Goal: Transaction & Acquisition: Book appointment/travel/reservation

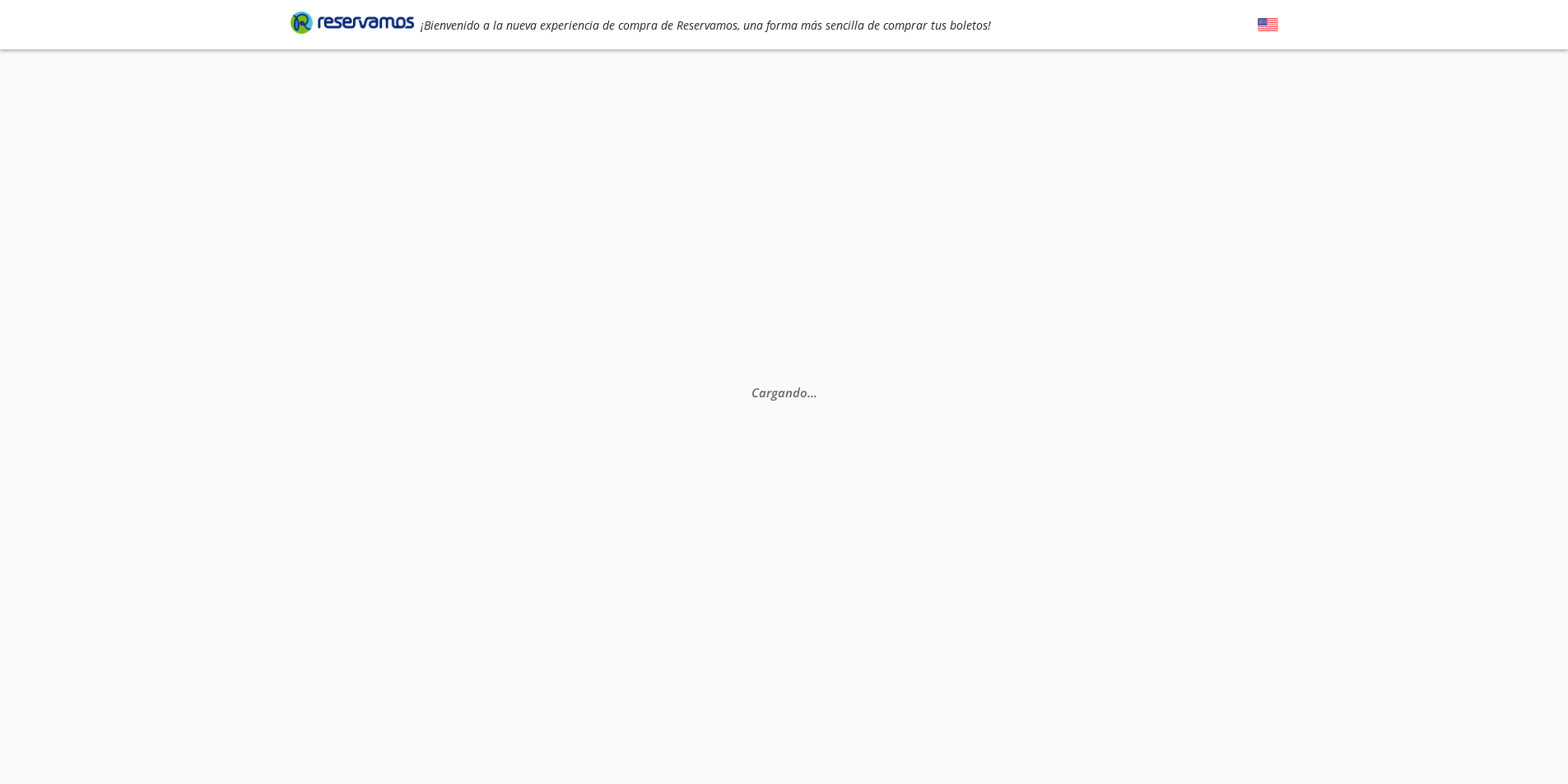
select select "MX"
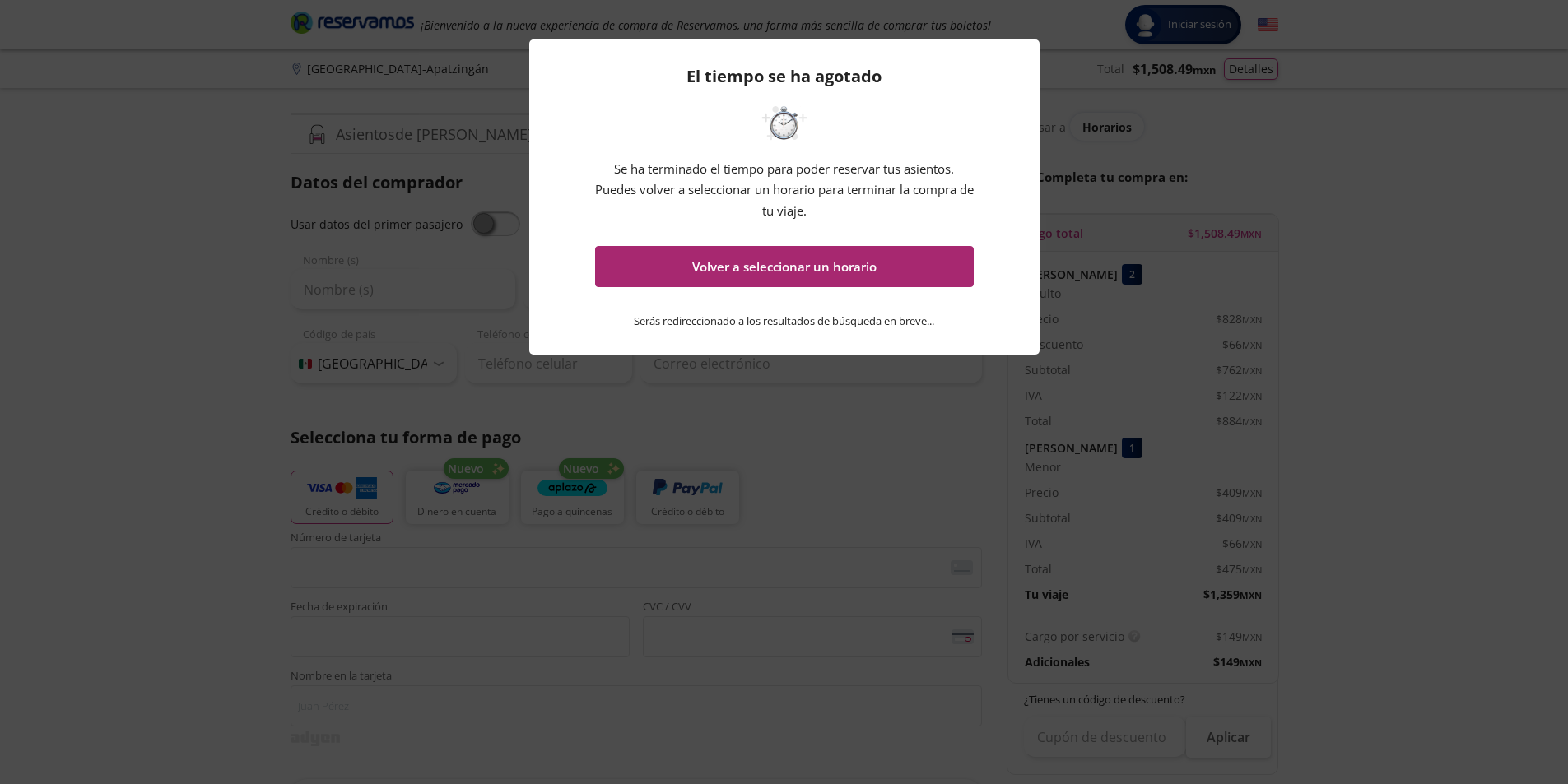
click at [763, 272] on button "Volver a seleccionar un horario" at bounding box center [784, 266] width 378 height 41
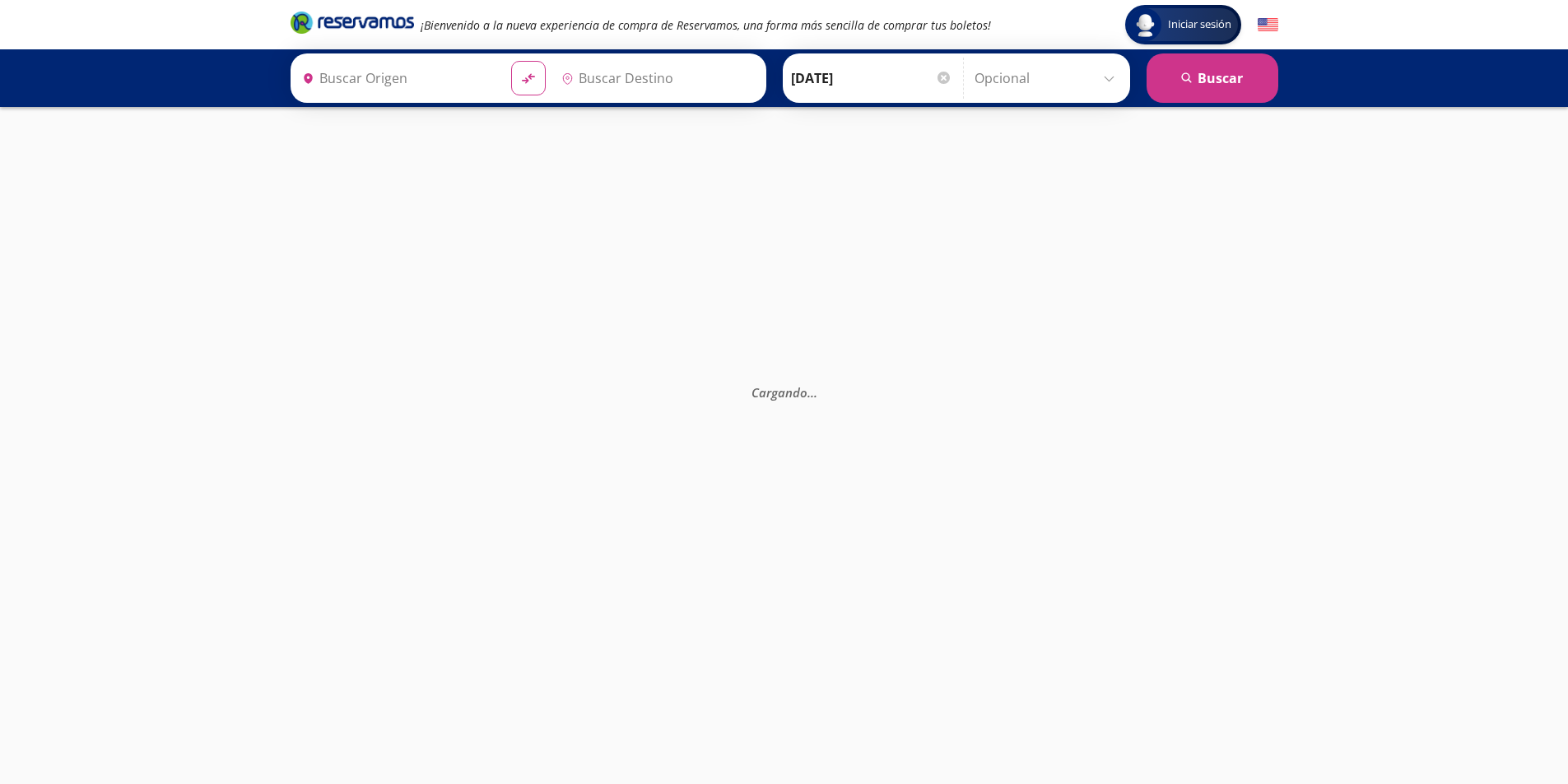
type input "[GEOGRAPHIC_DATA], [GEOGRAPHIC_DATA]"
type input "Central de Autobuses, [GEOGRAPHIC_DATA]"
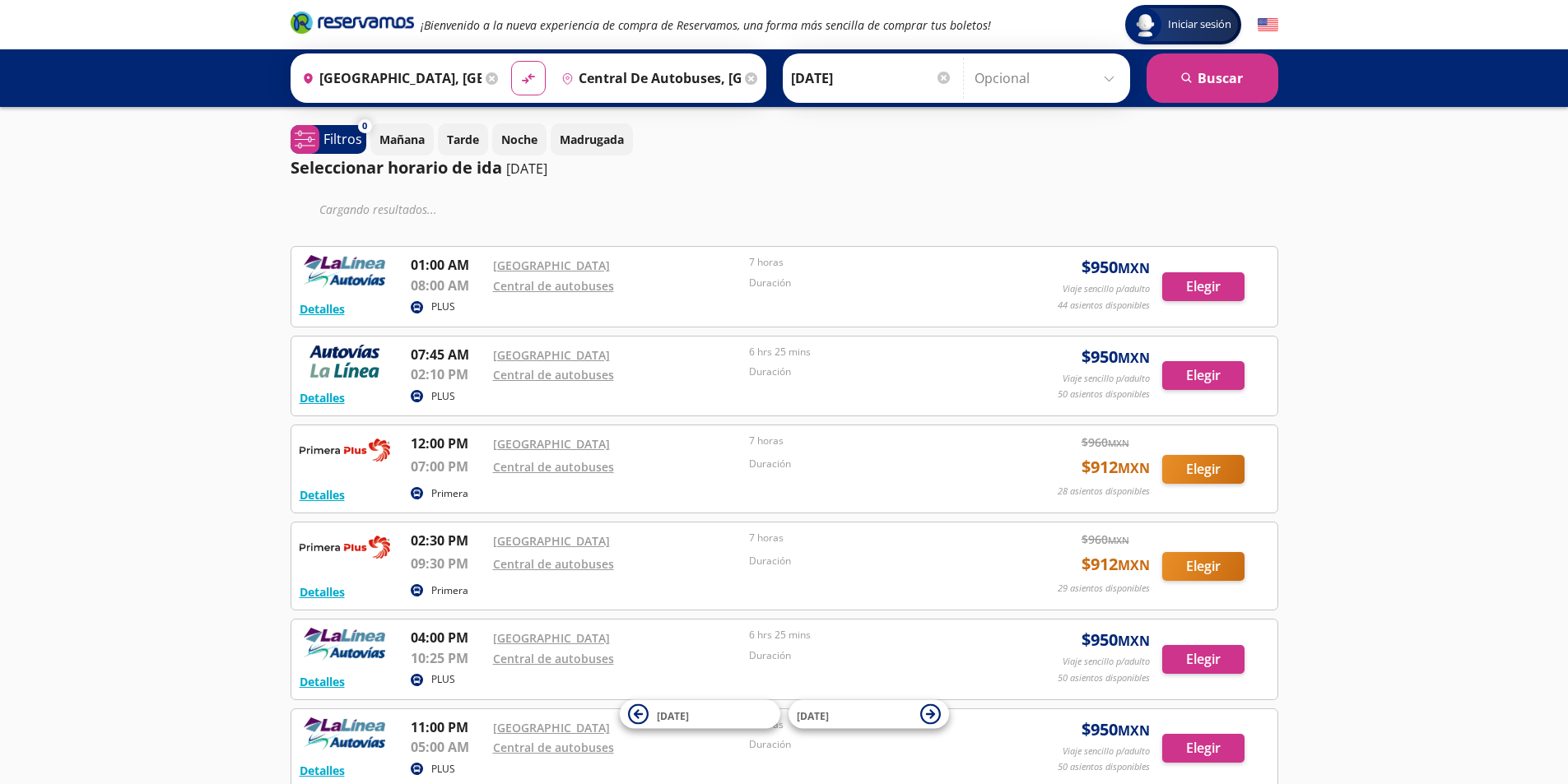
click at [677, 78] on input "Central de Autobuses, [GEOGRAPHIC_DATA]" at bounding box center [647, 78] width 186 height 41
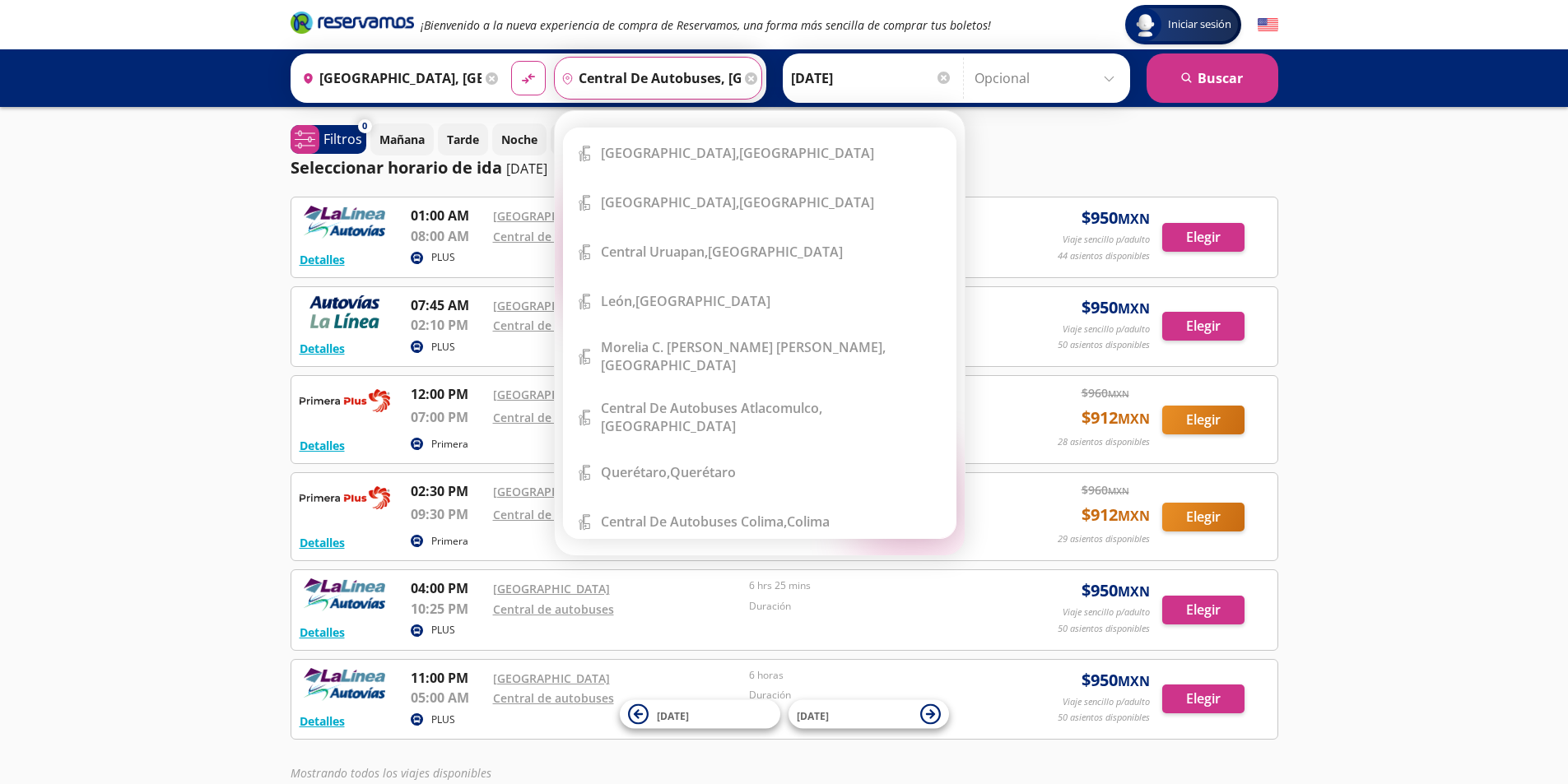
scroll to position [0, 60]
drag, startPoint x: 698, startPoint y: 77, endPoint x: 826, endPoint y: 90, distance: 128.7
click at [826, 90] on div "Origen heroicons:map-pin-20-solid [GEOGRAPHIC_DATA], [GEOGRAPHIC_DATA] Destino …" at bounding box center [784, 78] width 988 height 50
click at [748, 77] on icon at bounding box center [751, 78] width 13 height 13
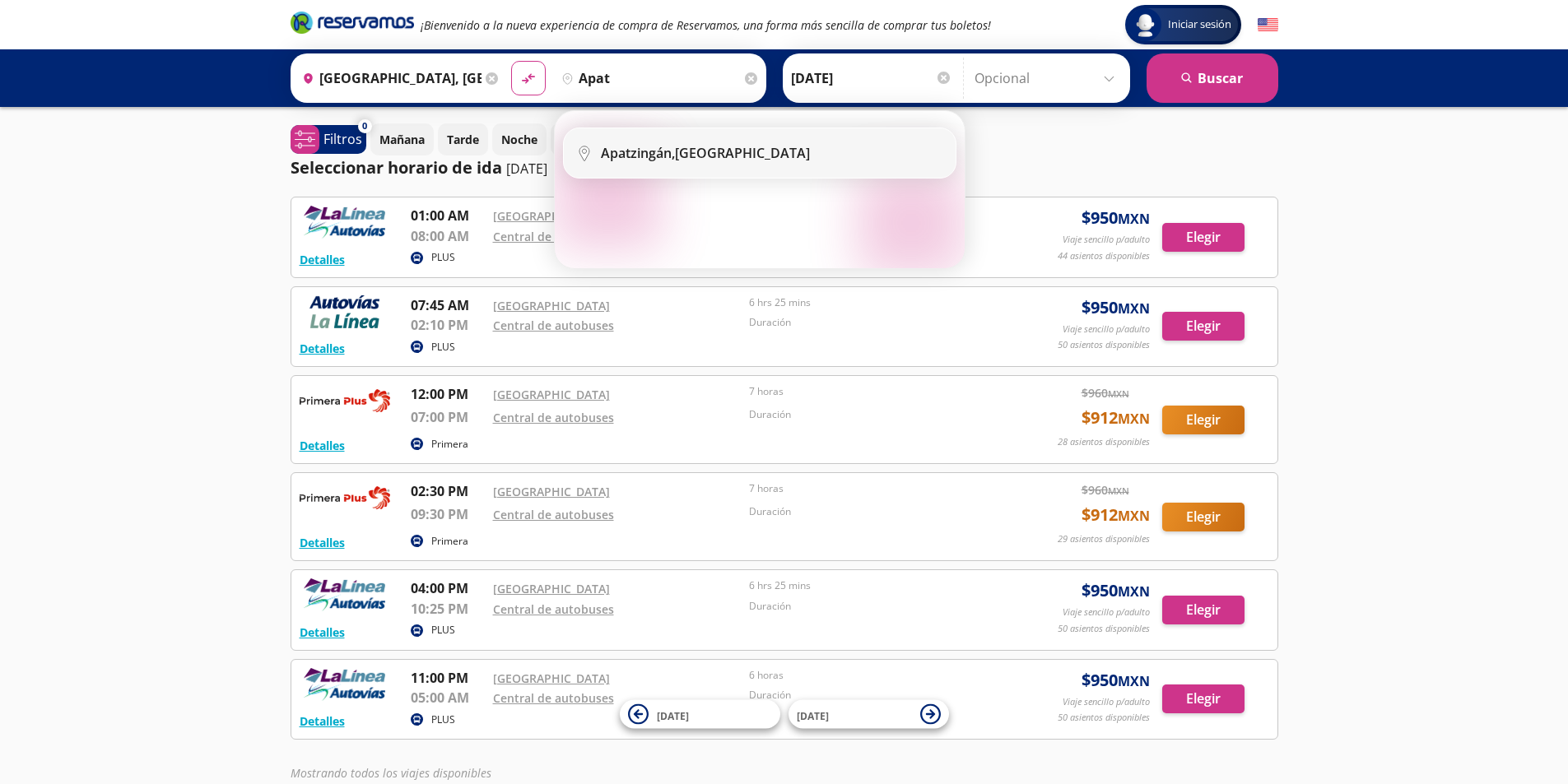
click at [727, 152] on div "Apatzingán, [GEOGRAPHIC_DATA]" at bounding box center [705, 153] width 209 height 19
type input "Apatzingán, [GEOGRAPHIC_DATA]"
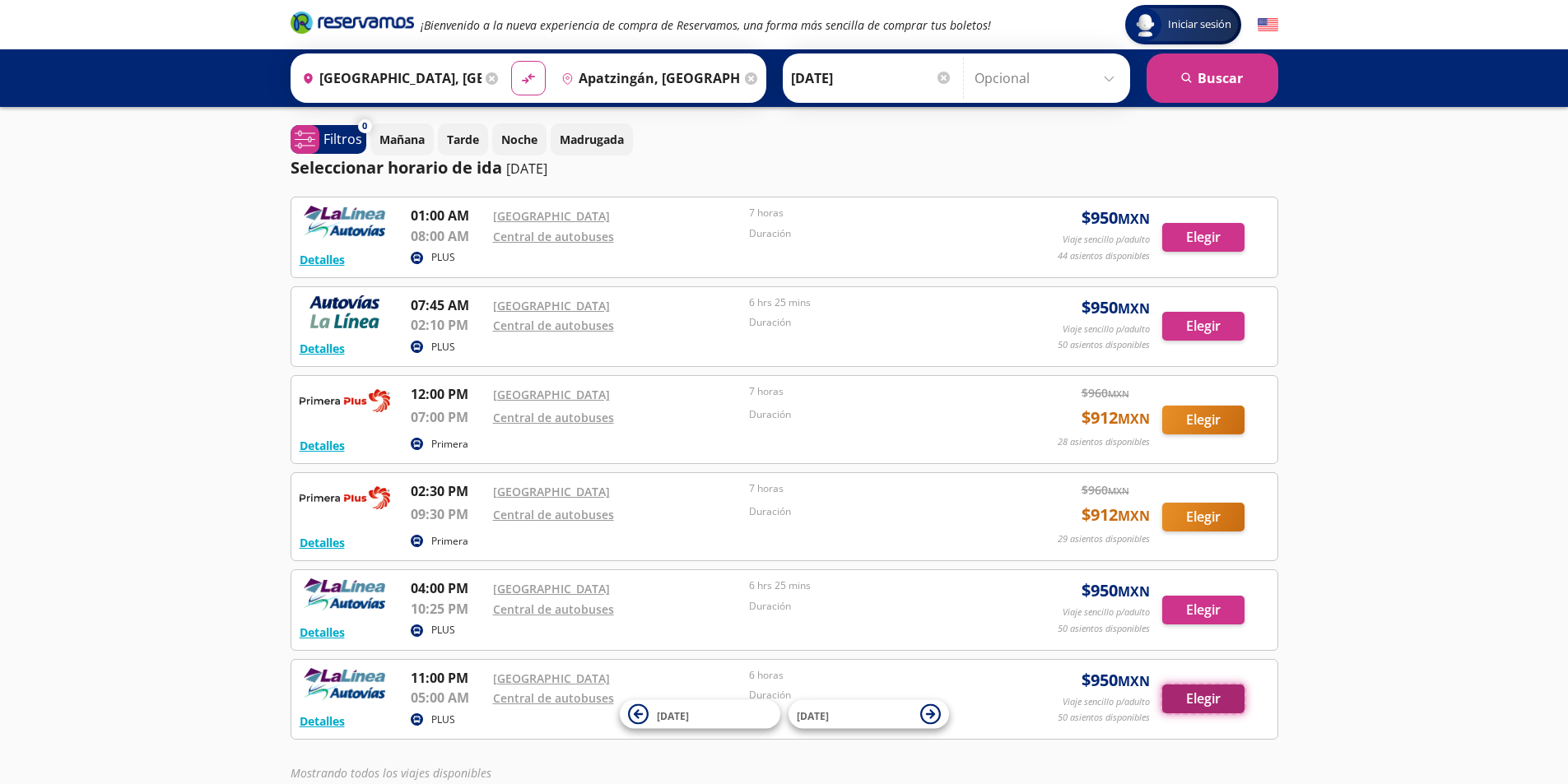
click at [1225, 702] on button "Elegir" at bounding box center [1203, 699] width 82 height 29
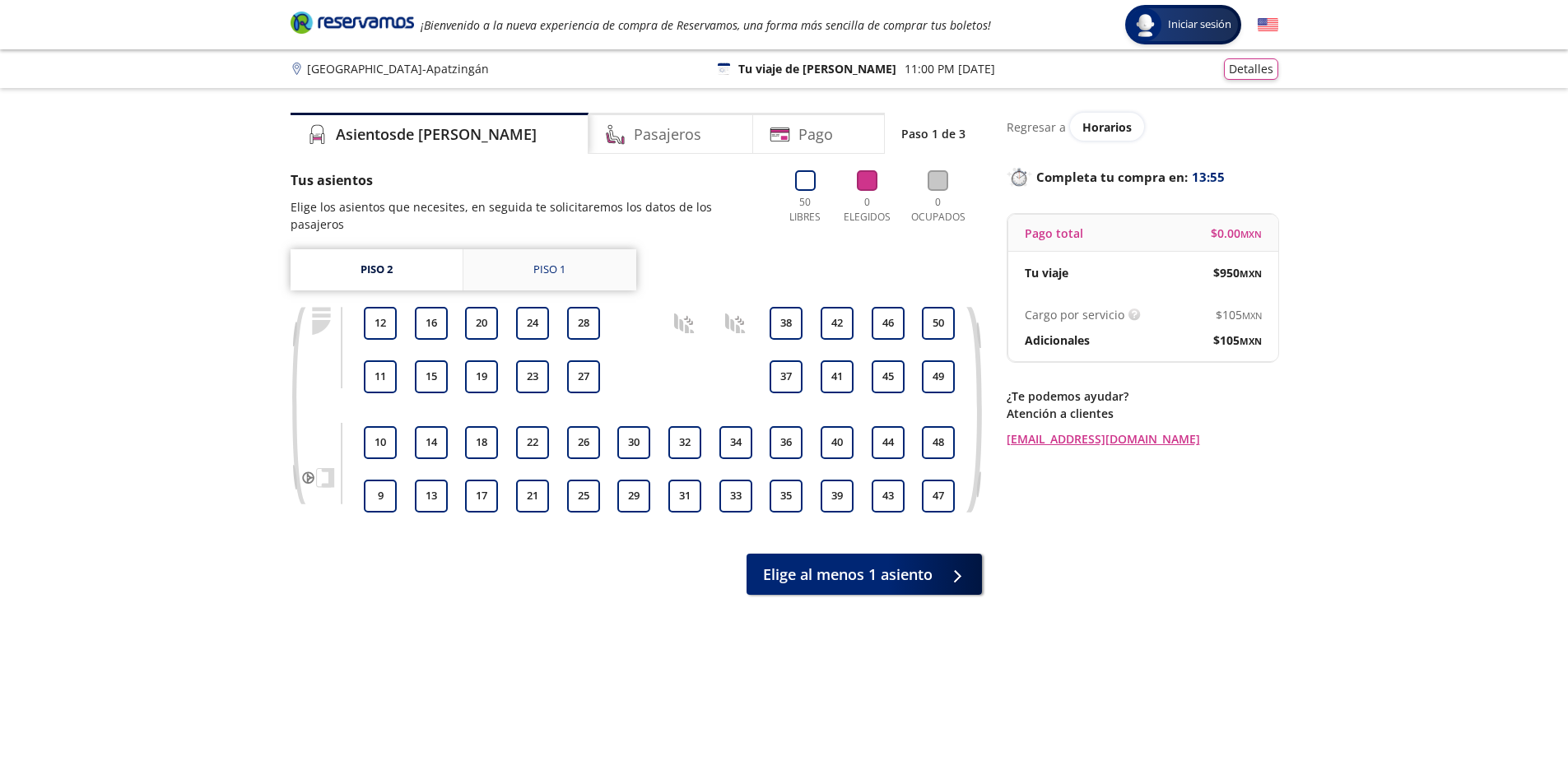
click at [553, 263] on link "Piso 1" at bounding box center [549, 270] width 173 height 41
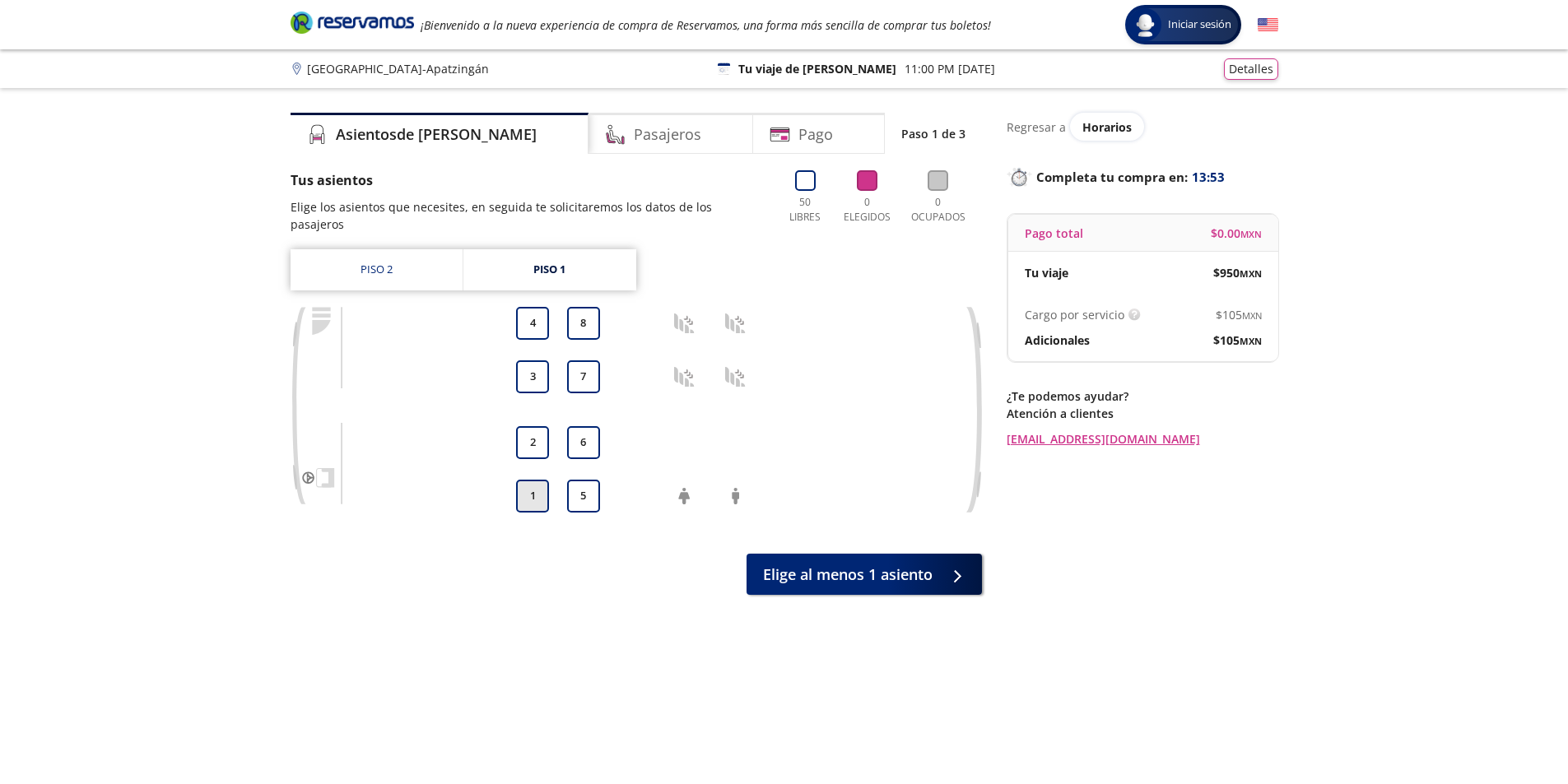
drag, startPoint x: 529, startPoint y: 482, endPoint x: 530, endPoint y: 472, distance: 10.0
click at [530, 481] on button "1" at bounding box center [532, 496] width 33 height 33
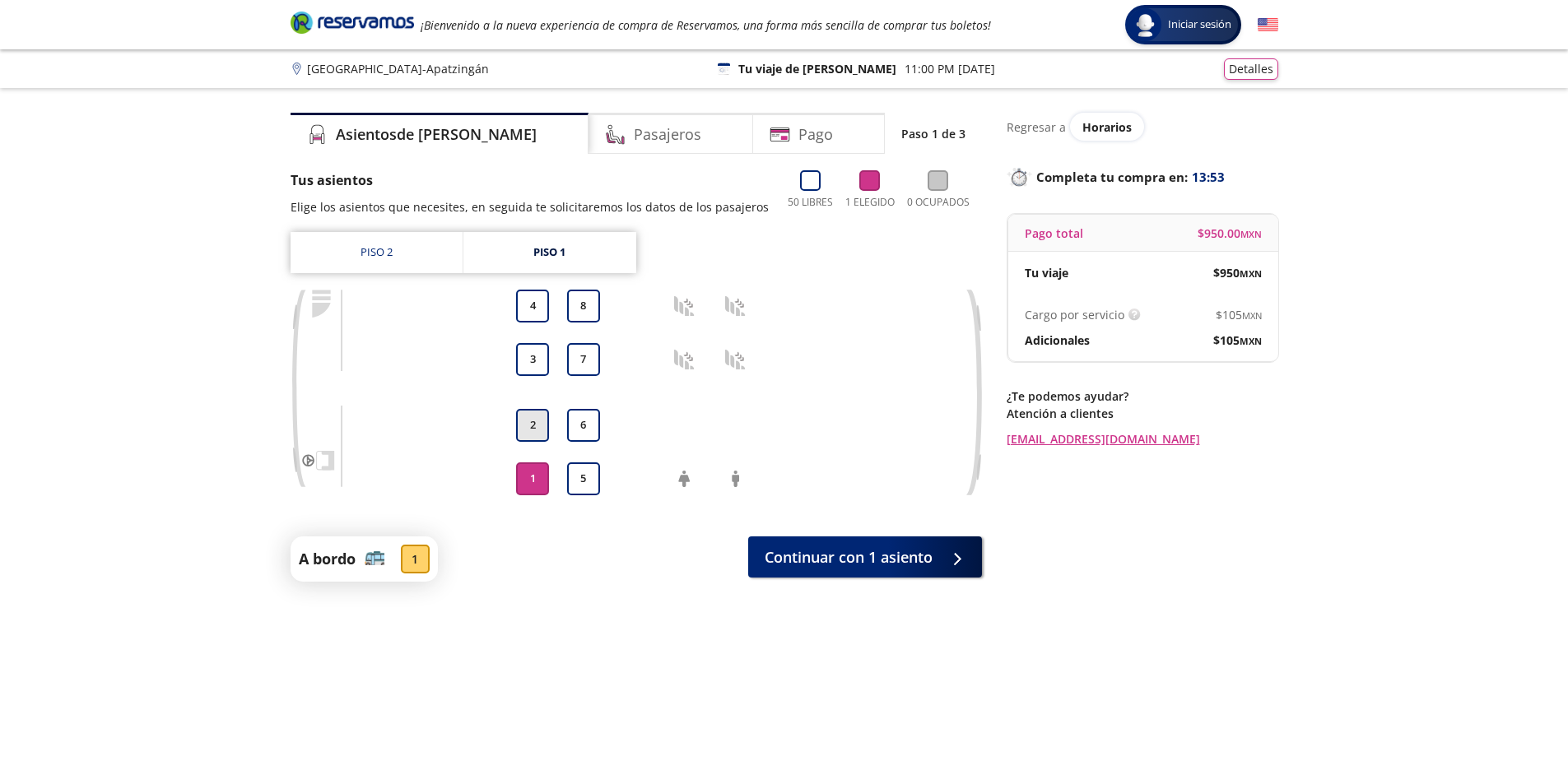
click at [538, 418] on button "2" at bounding box center [532, 425] width 33 height 33
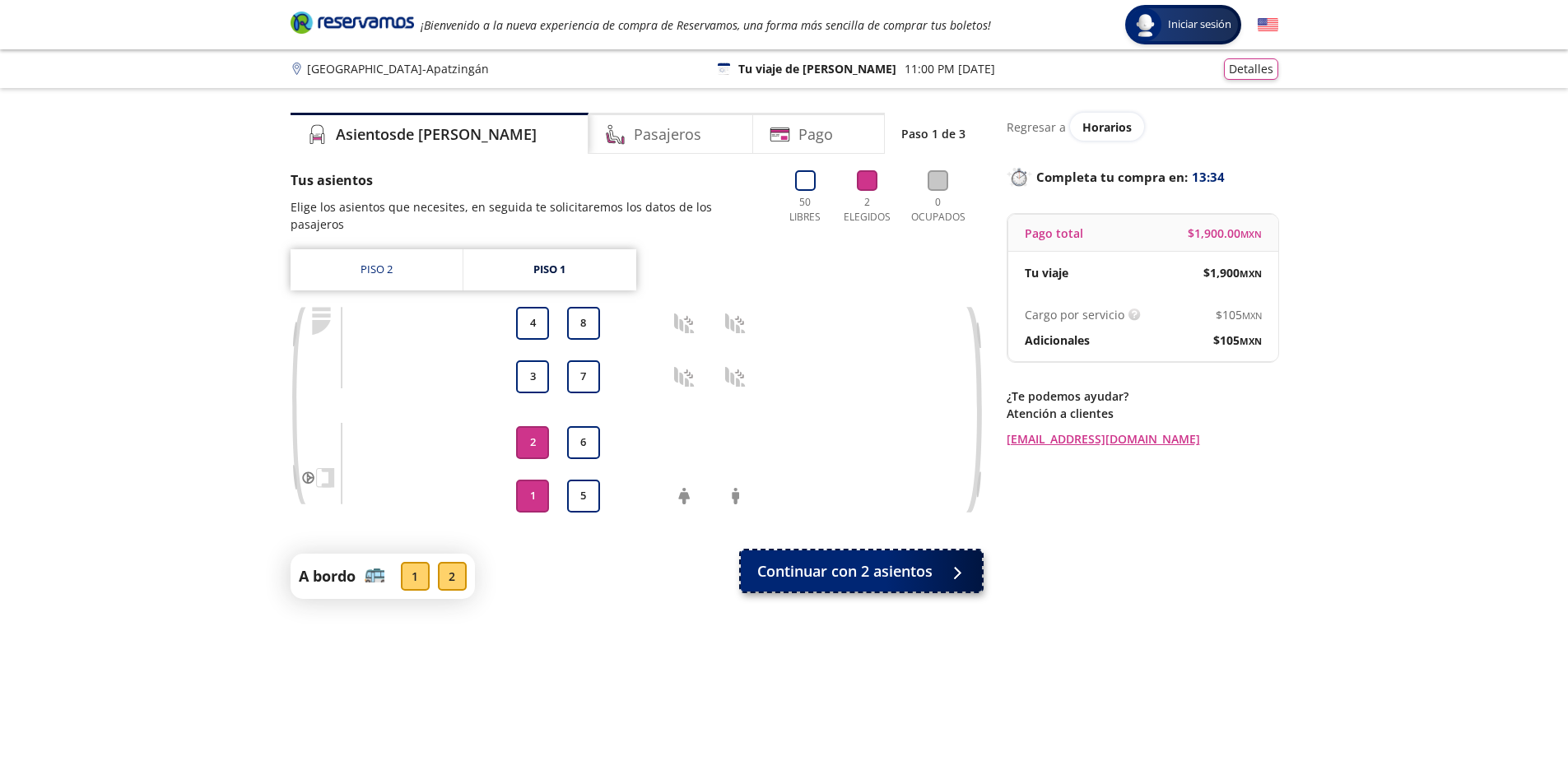
click at [870, 561] on span "Continuar con 2 asientos" at bounding box center [844, 571] width 176 height 22
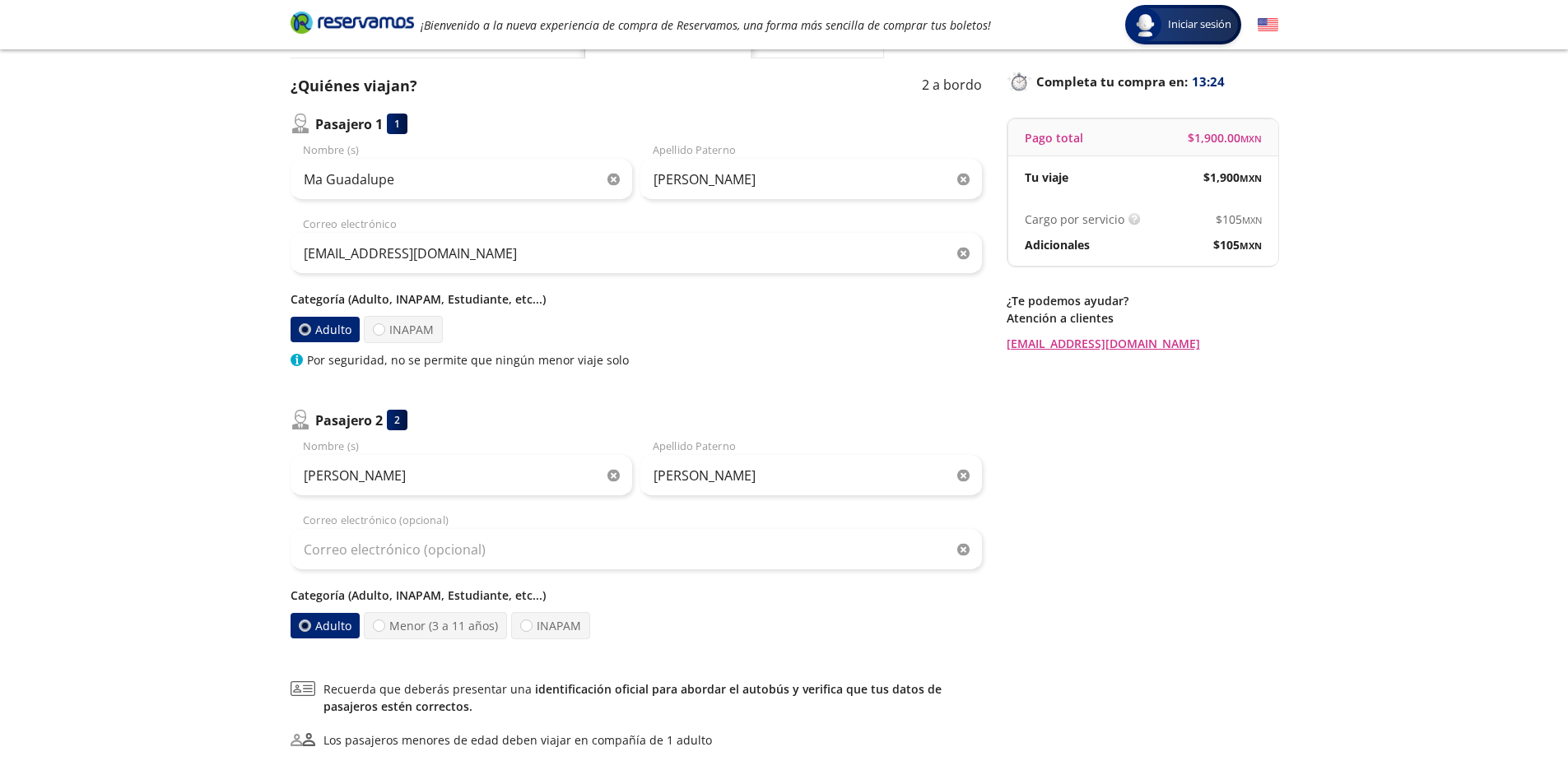
scroll to position [137, 0]
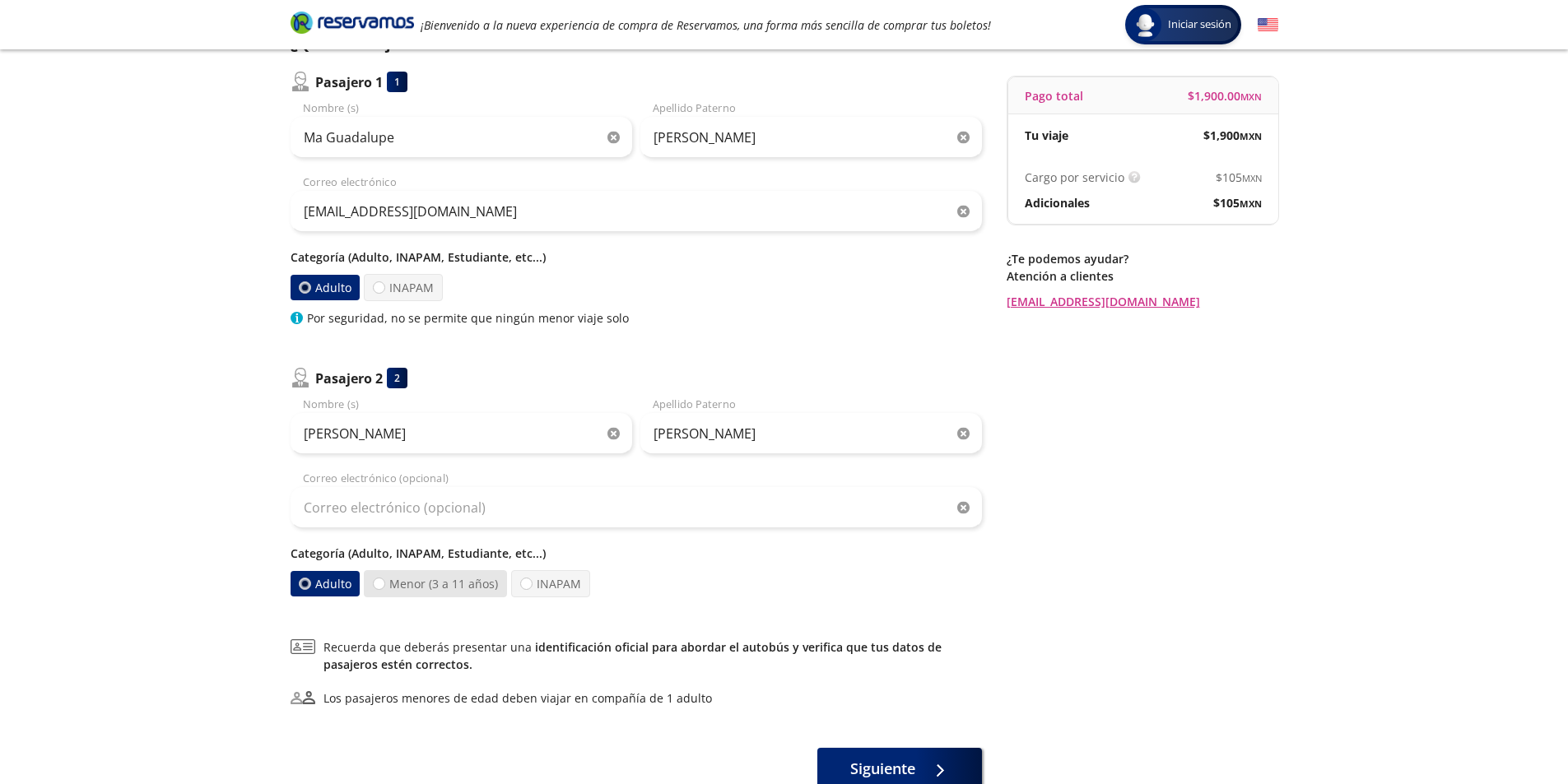
click at [395, 577] on label "Menor (3 a 11 años)" at bounding box center [435, 584] width 143 height 27
click at [384, 578] on input "Menor (3 a 11 años)" at bounding box center [378, 583] width 11 height 11
radio input "true"
radio input "false"
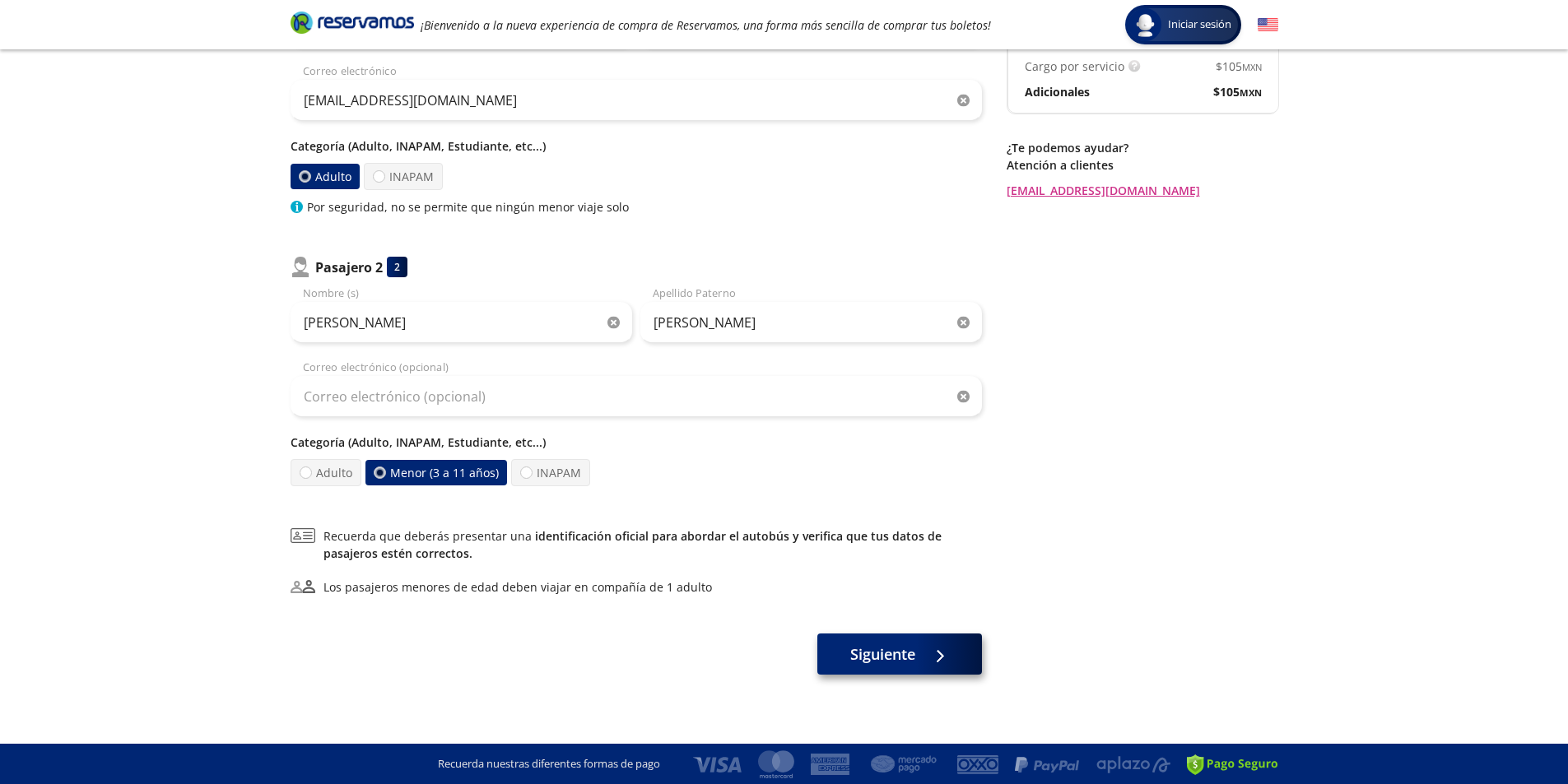
scroll to position [250, 0]
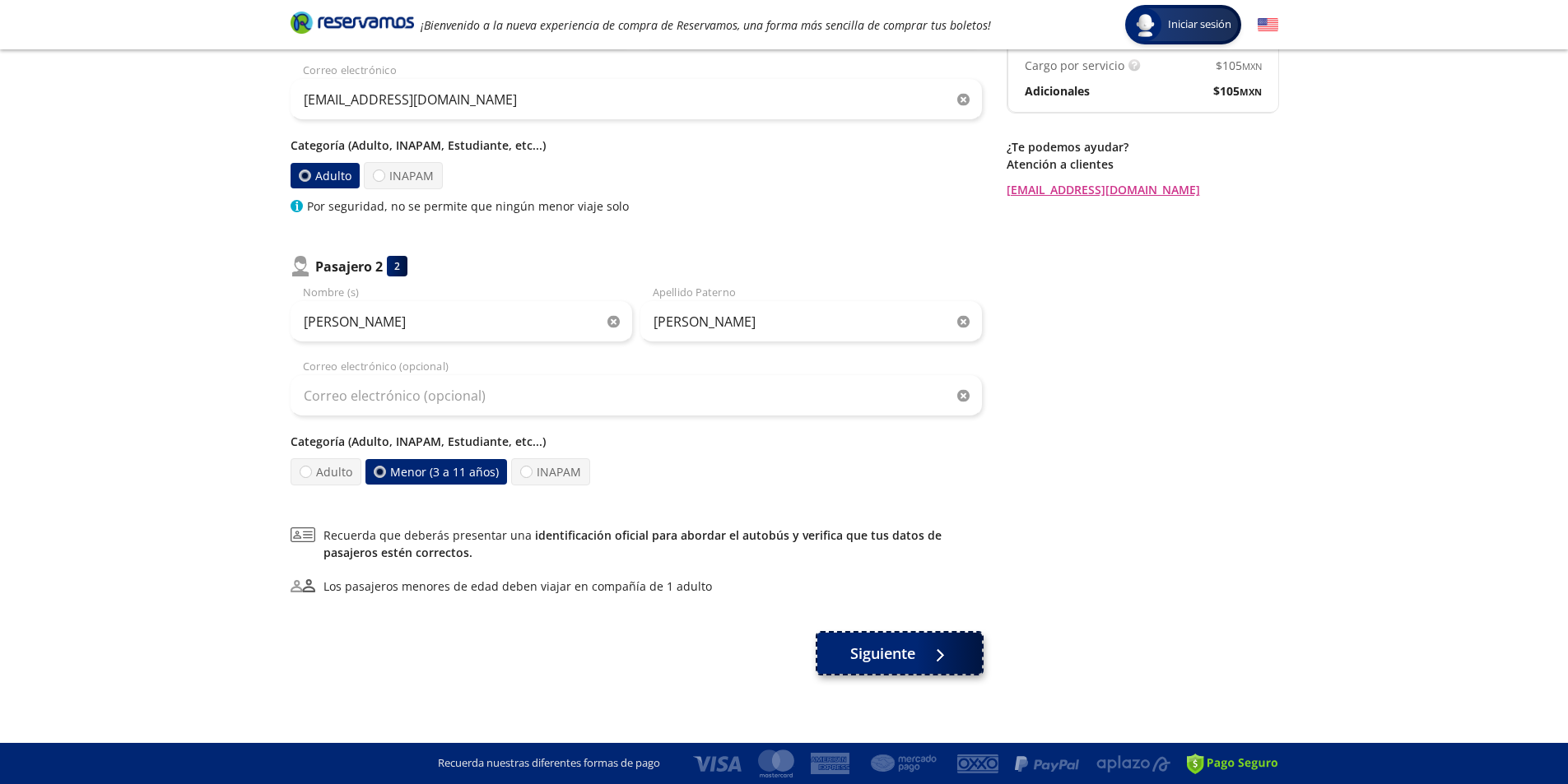
click at [945, 664] on button "Siguiente" at bounding box center [899, 653] width 165 height 41
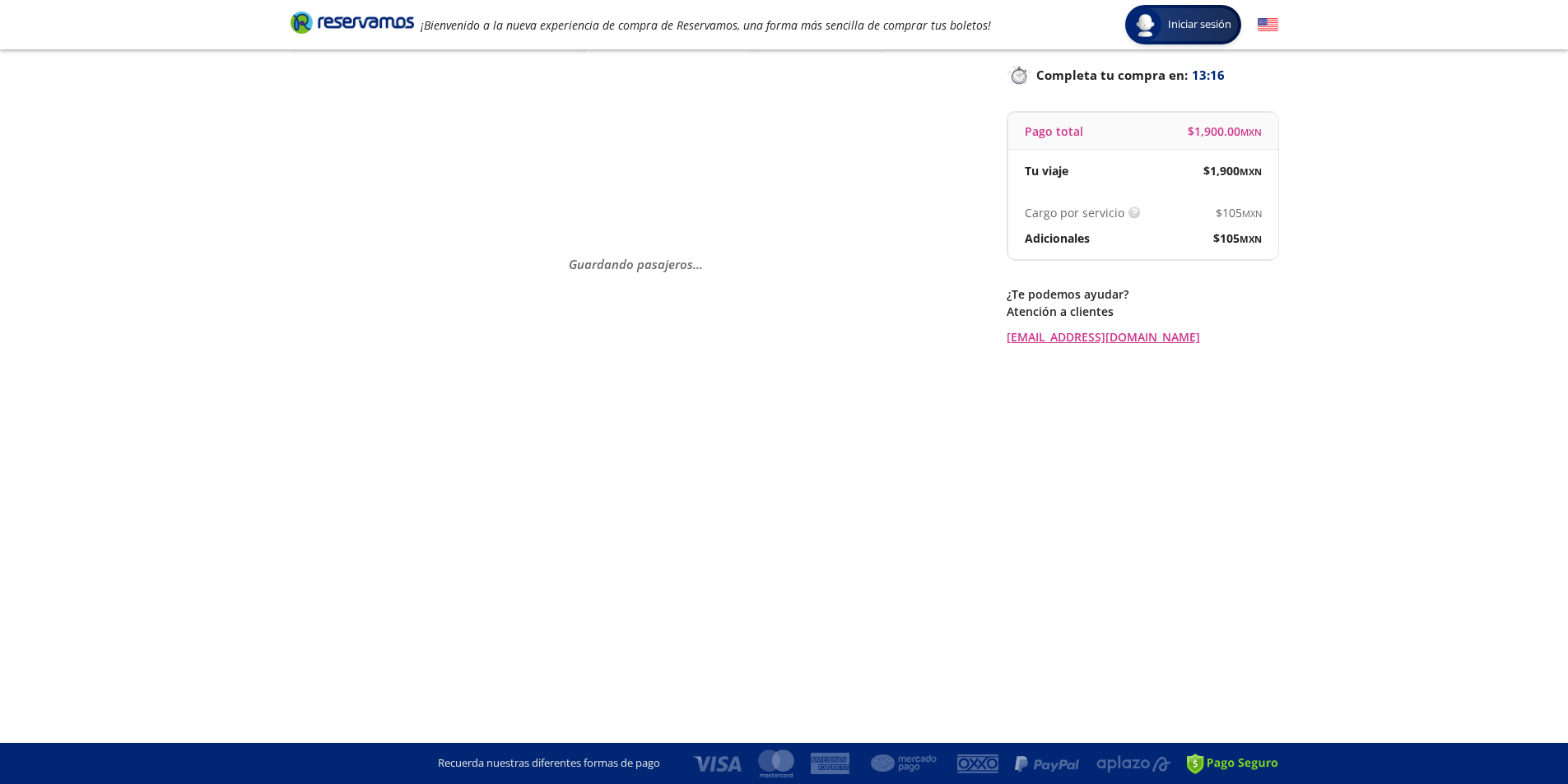
scroll to position [0, 0]
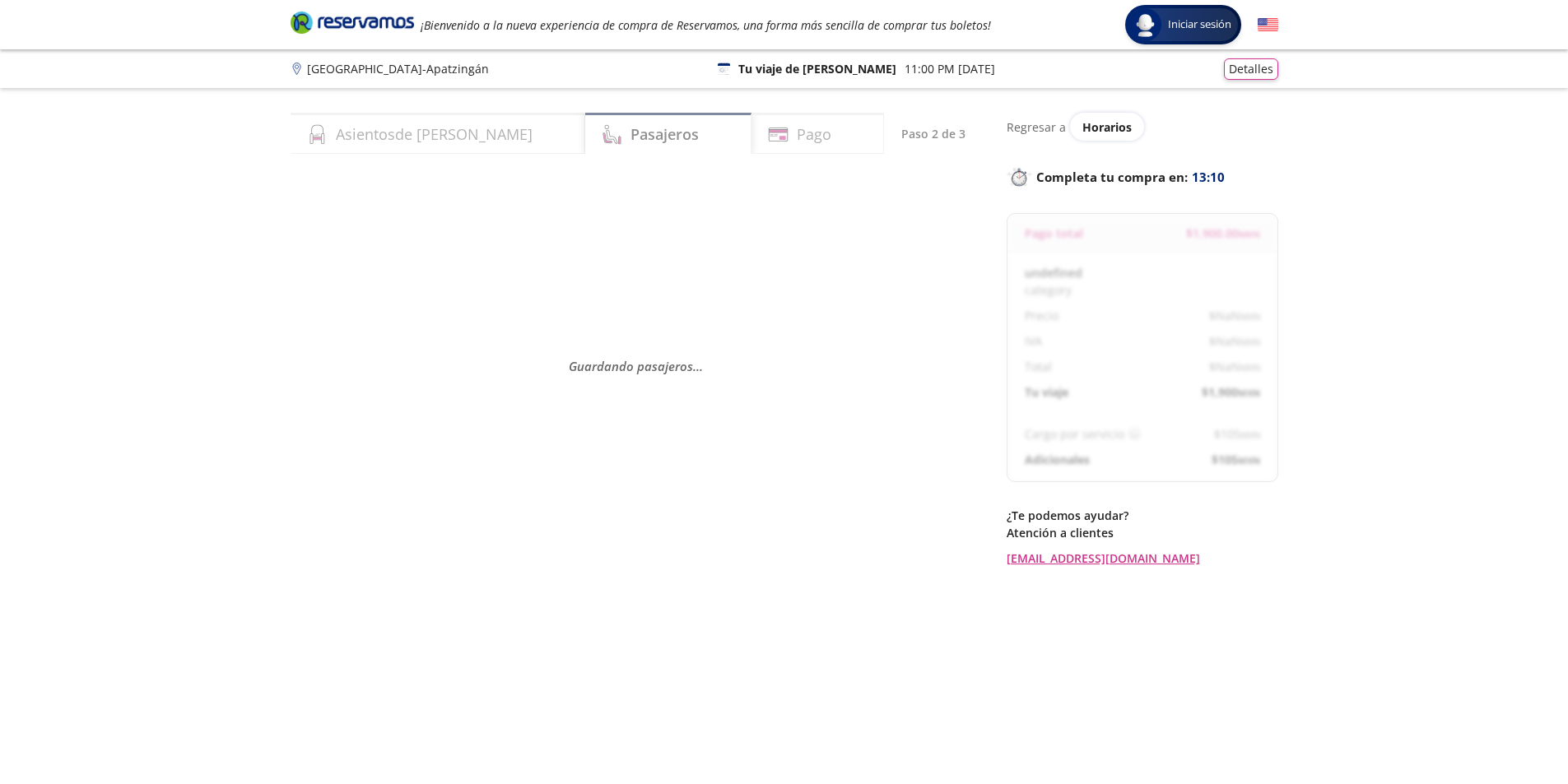
select select "MX"
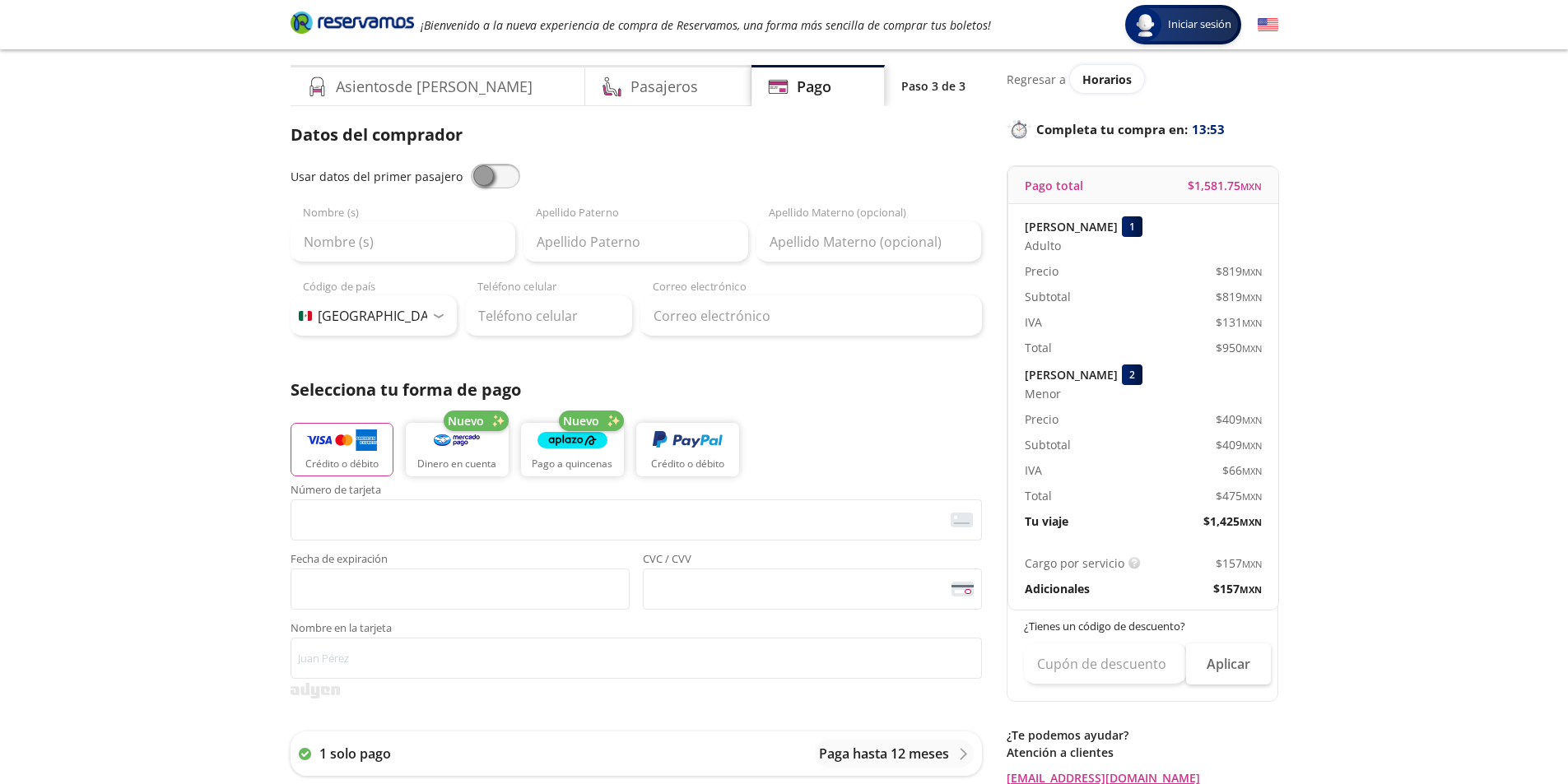
scroll to position [56, 0]
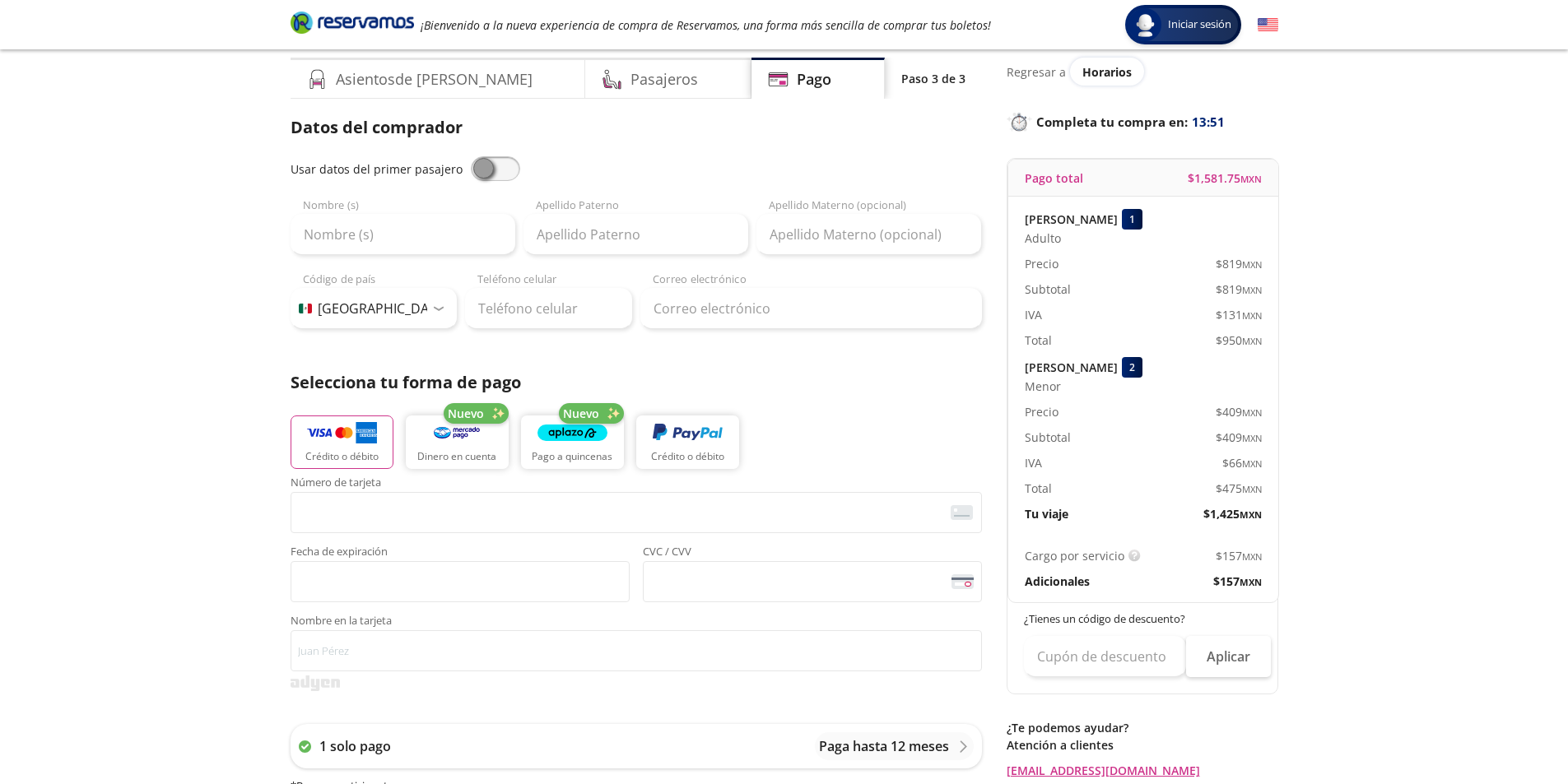
click at [501, 165] on span at bounding box center [495, 168] width 50 height 24
click at [471, 156] on input "checkbox" at bounding box center [471, 156] width 0 height 0
type input "Ma Guadalupe"
type input "[PERSON_NAME]"
type input "[EMAIL_ADDRESS][DOMAIN_NAME]"
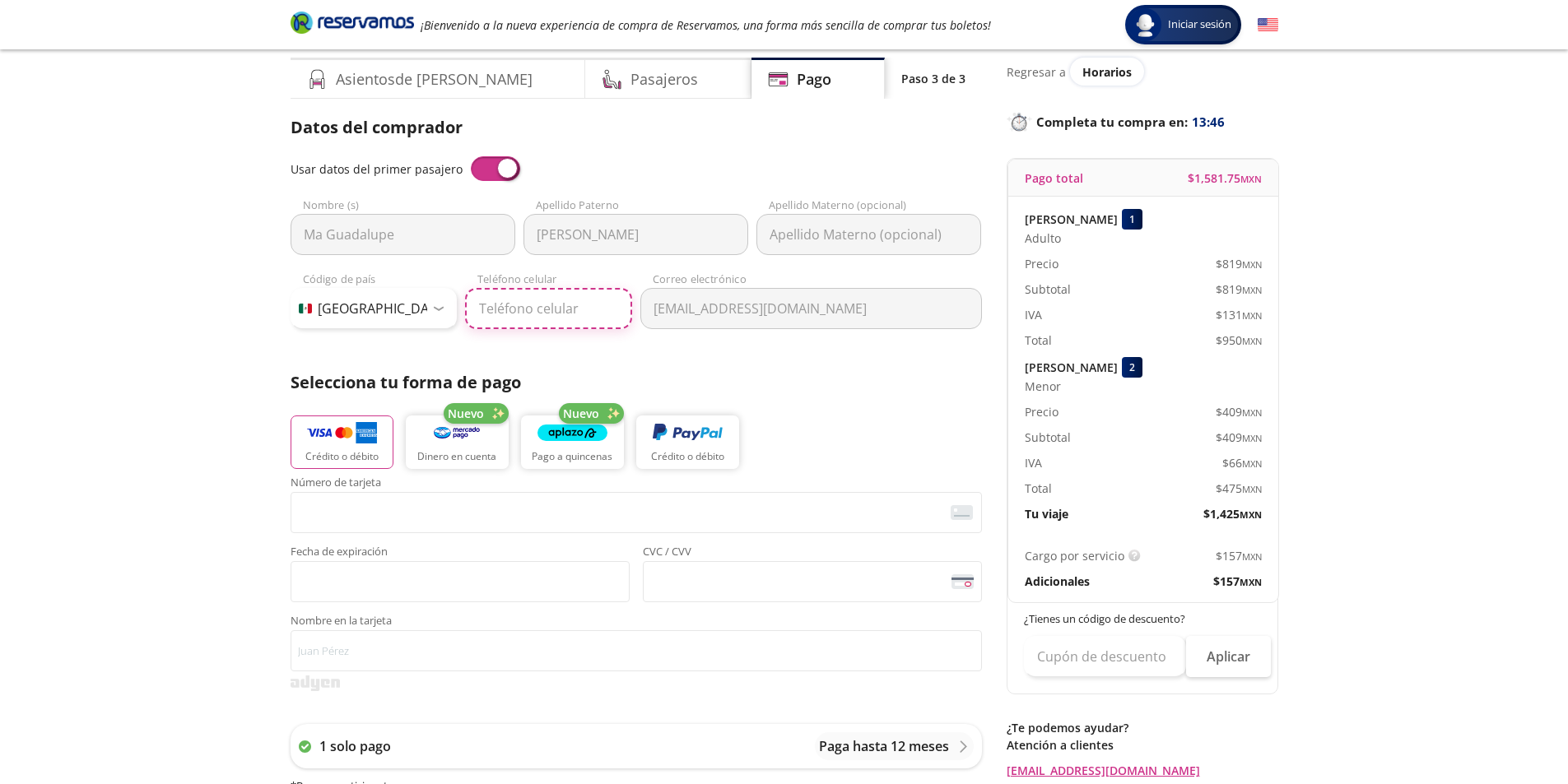
click at [546, 309] on input "Teléfono celular" at bounding box center [548, 308] width 167 height 41
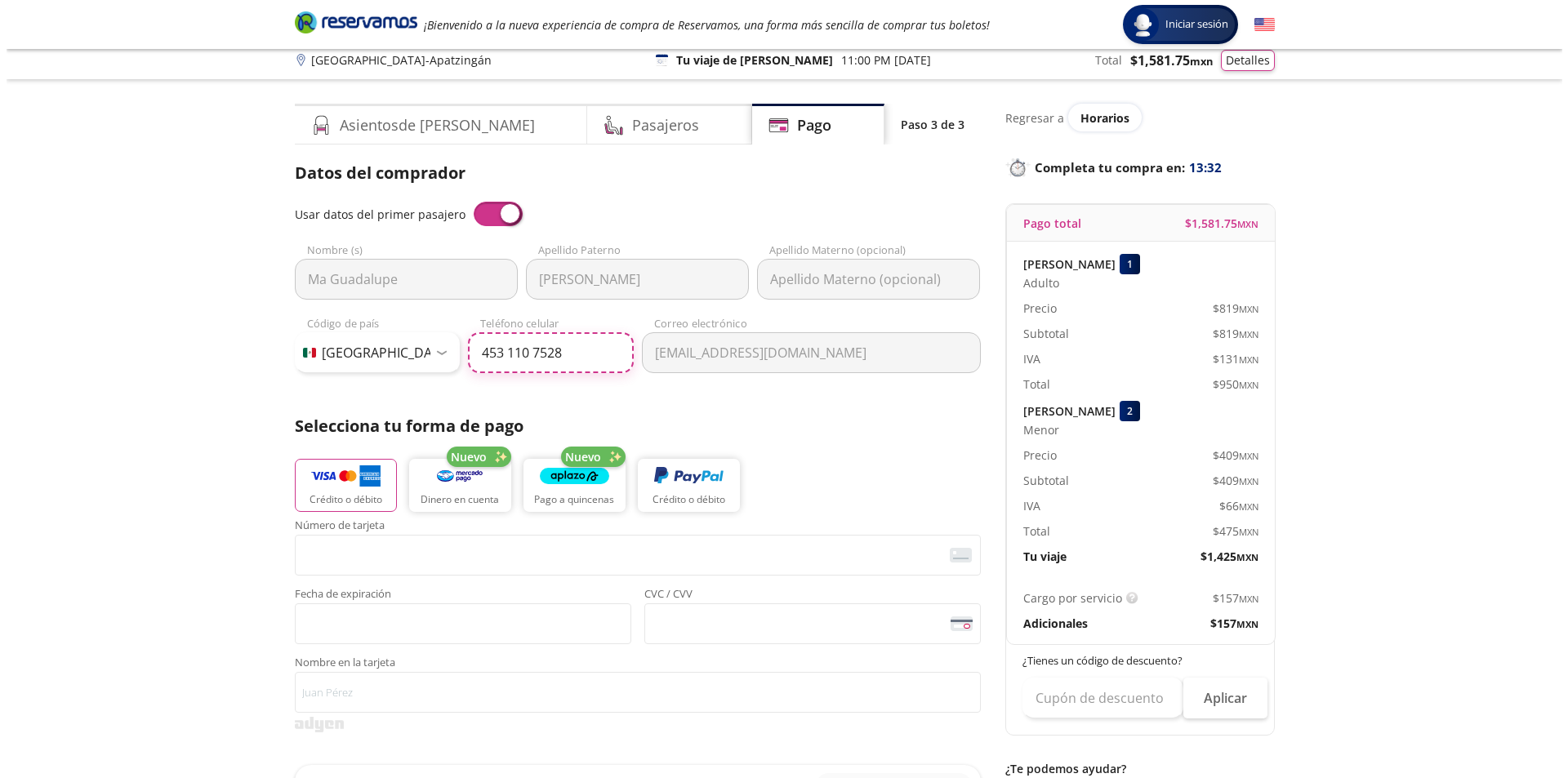
scroll to position [0, 0]
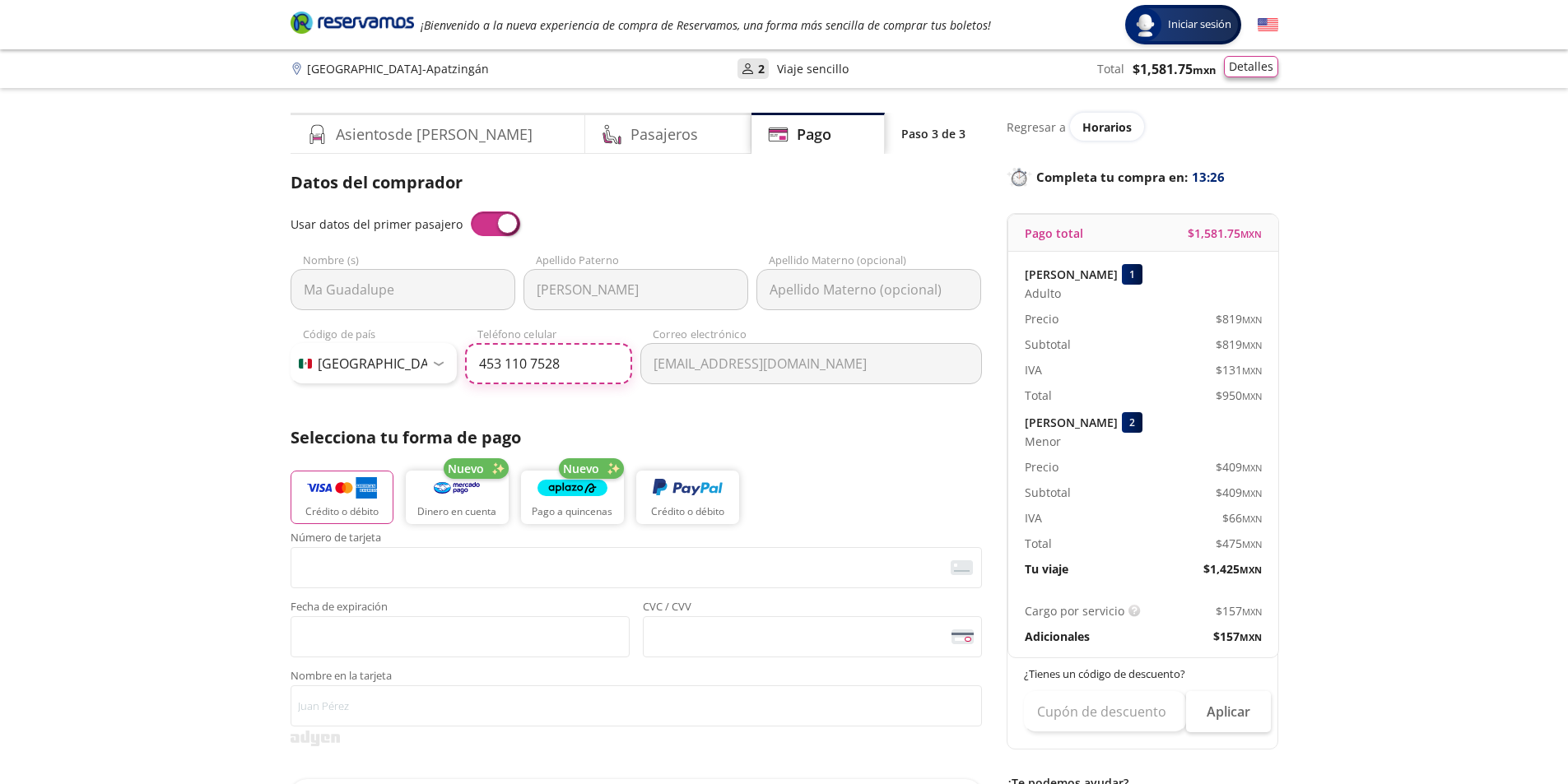
type input "453 110 7528"
click at [1254, 76] on button "Detalles" at bounding box center [1251, 66] width 55 height 21
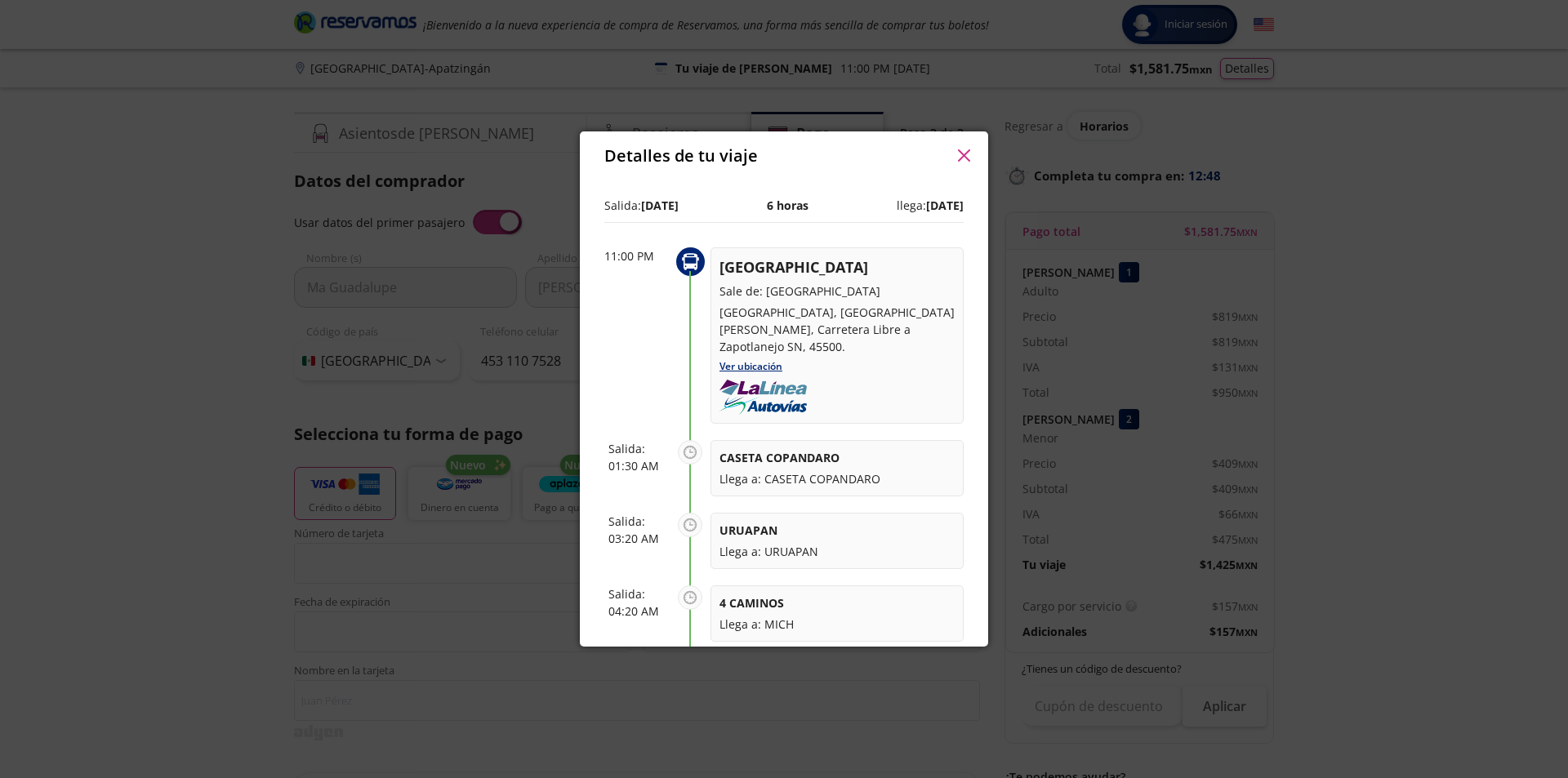
click at [961, 156] on icon "button" at bounding box center [964, 155] width 13 height 13
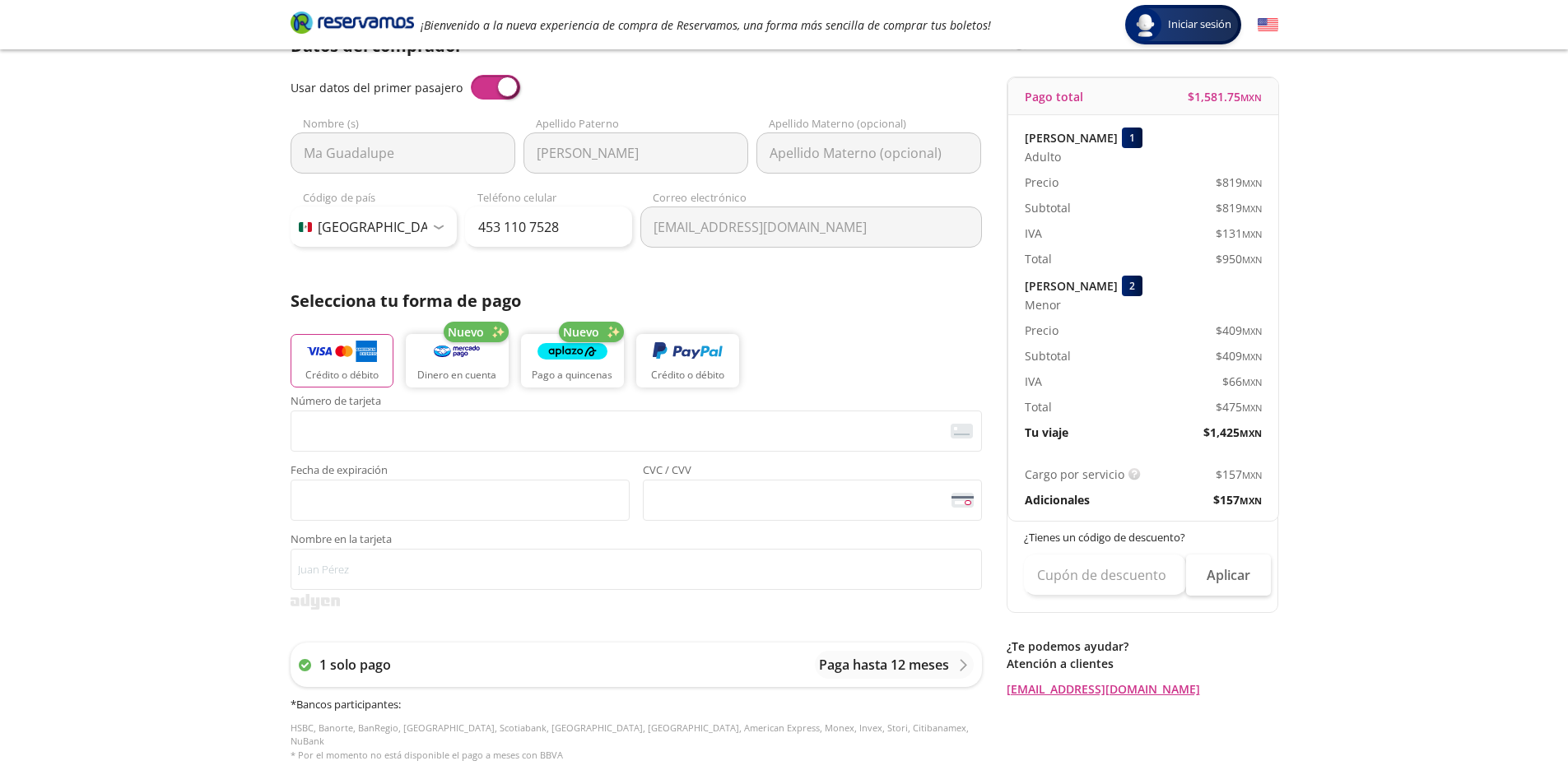
scroll to position [137, 0]
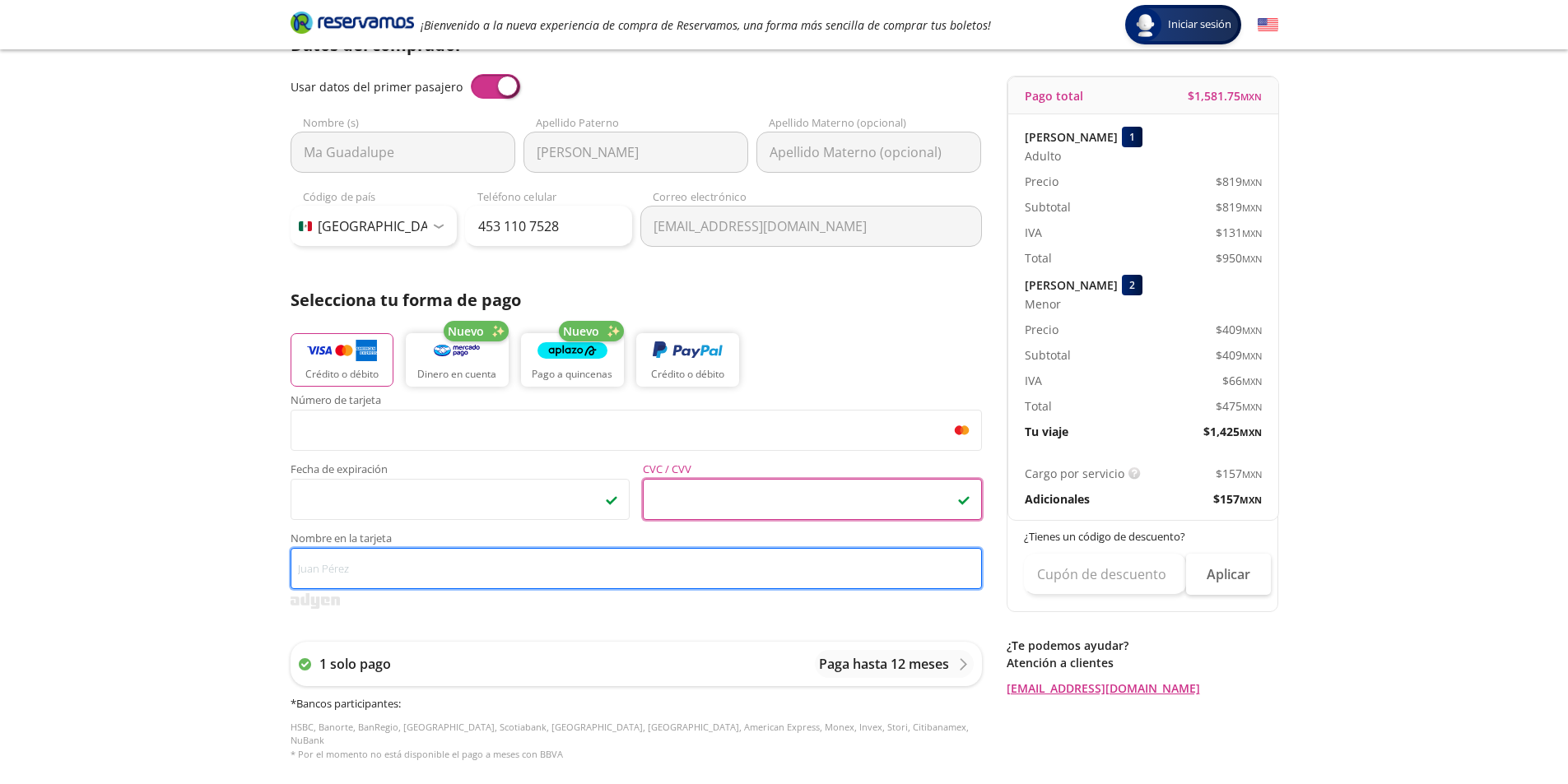
click at [476, 570] on input "Nombre en la tarjeta" at bounding box center [636, 568] width 691 height 41
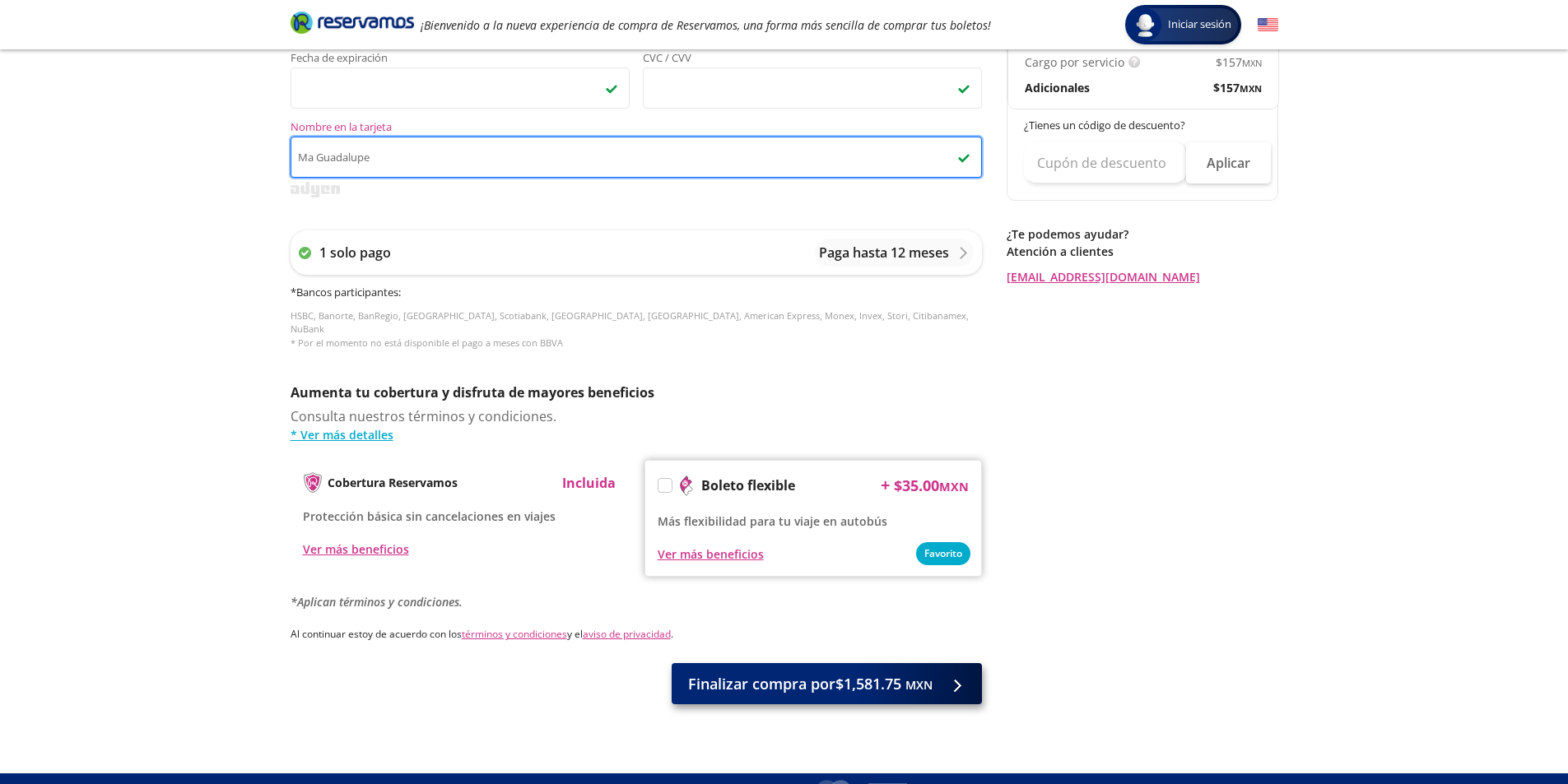
scroll to position [567, 0]
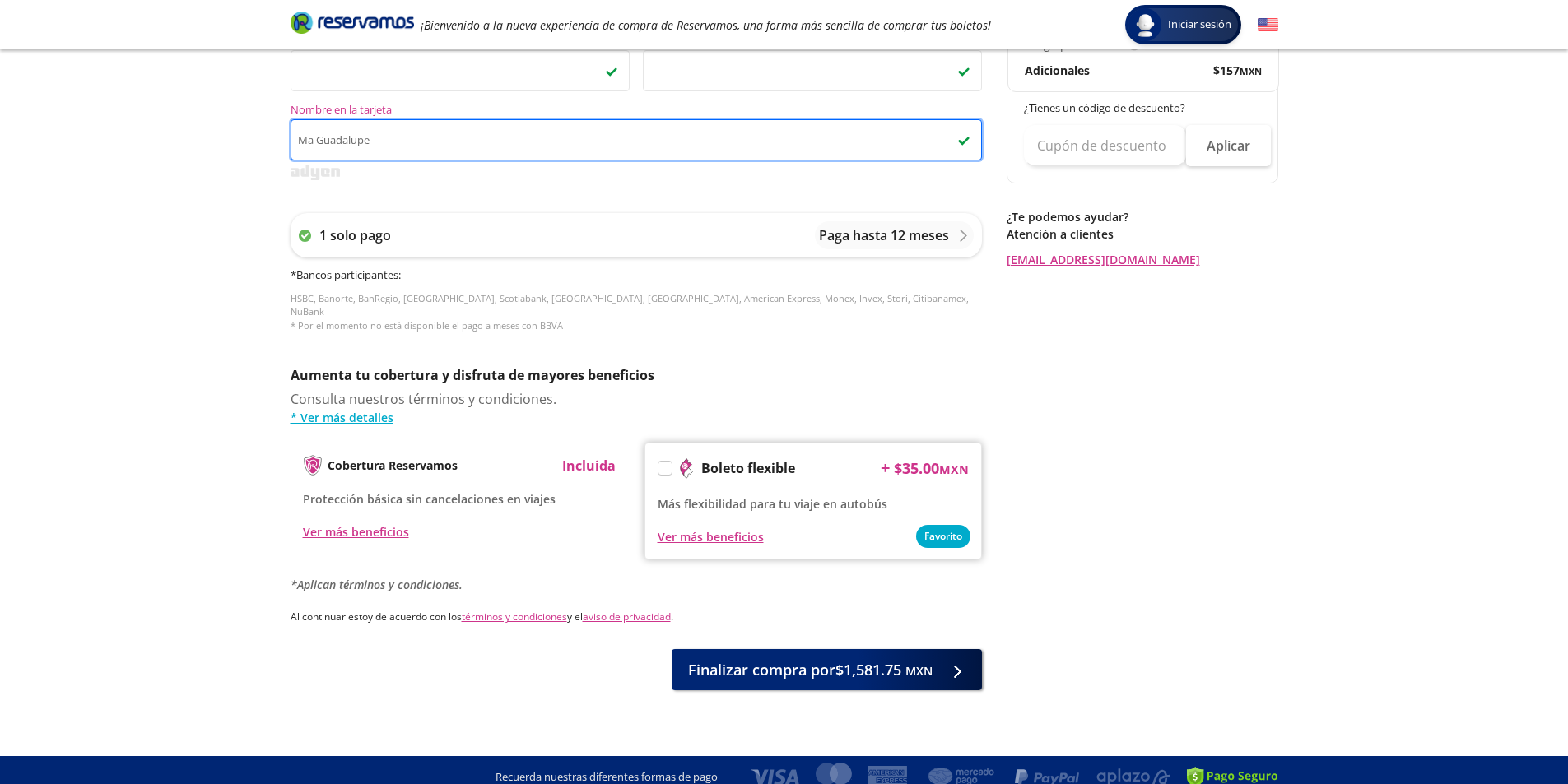
type input "Ma Guadalupe"
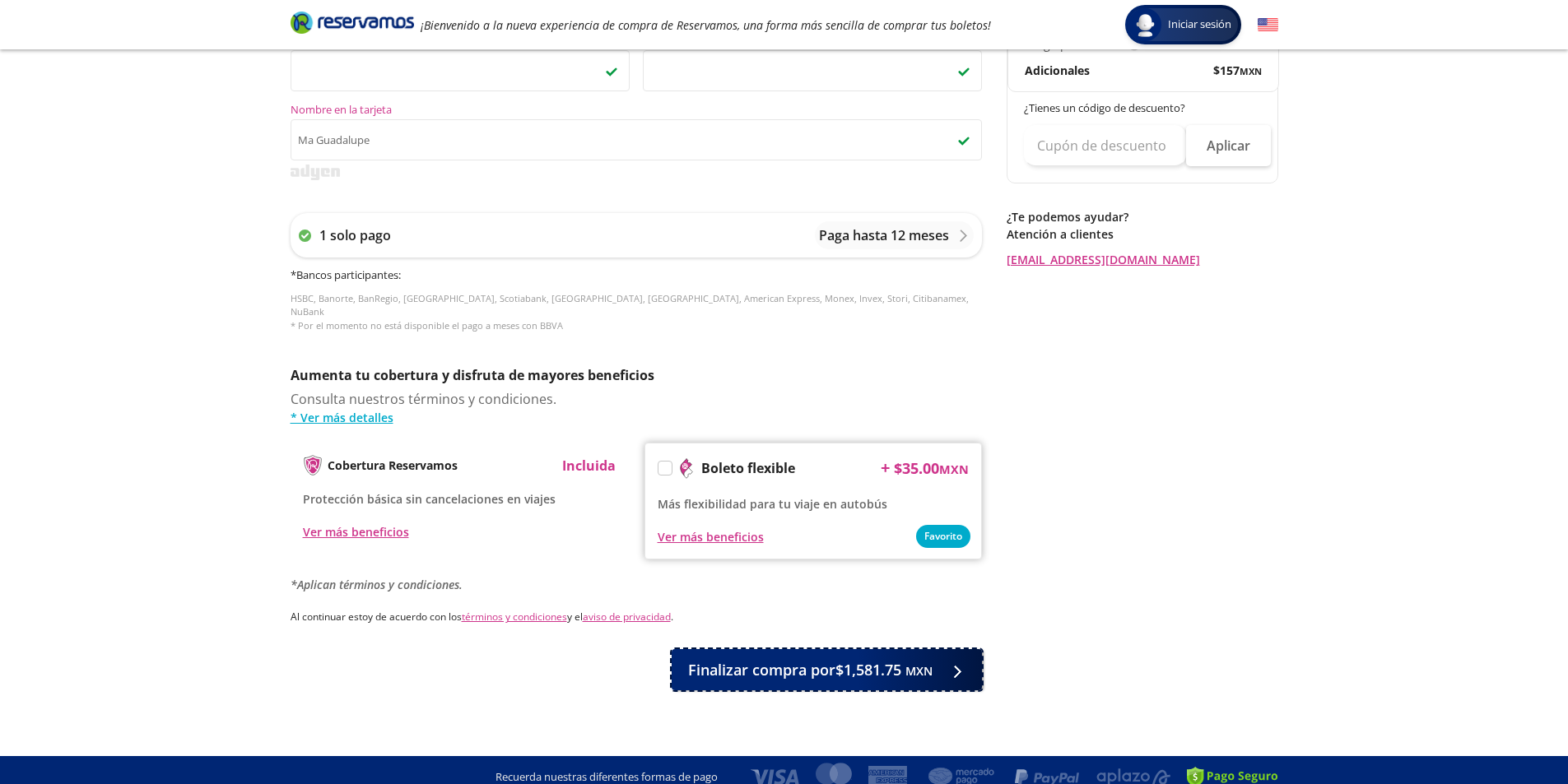
click at [917, 663] on span "Finalizar compra por $1,581.75 MXN" at bounding box center [810, 670] width 245 height 22
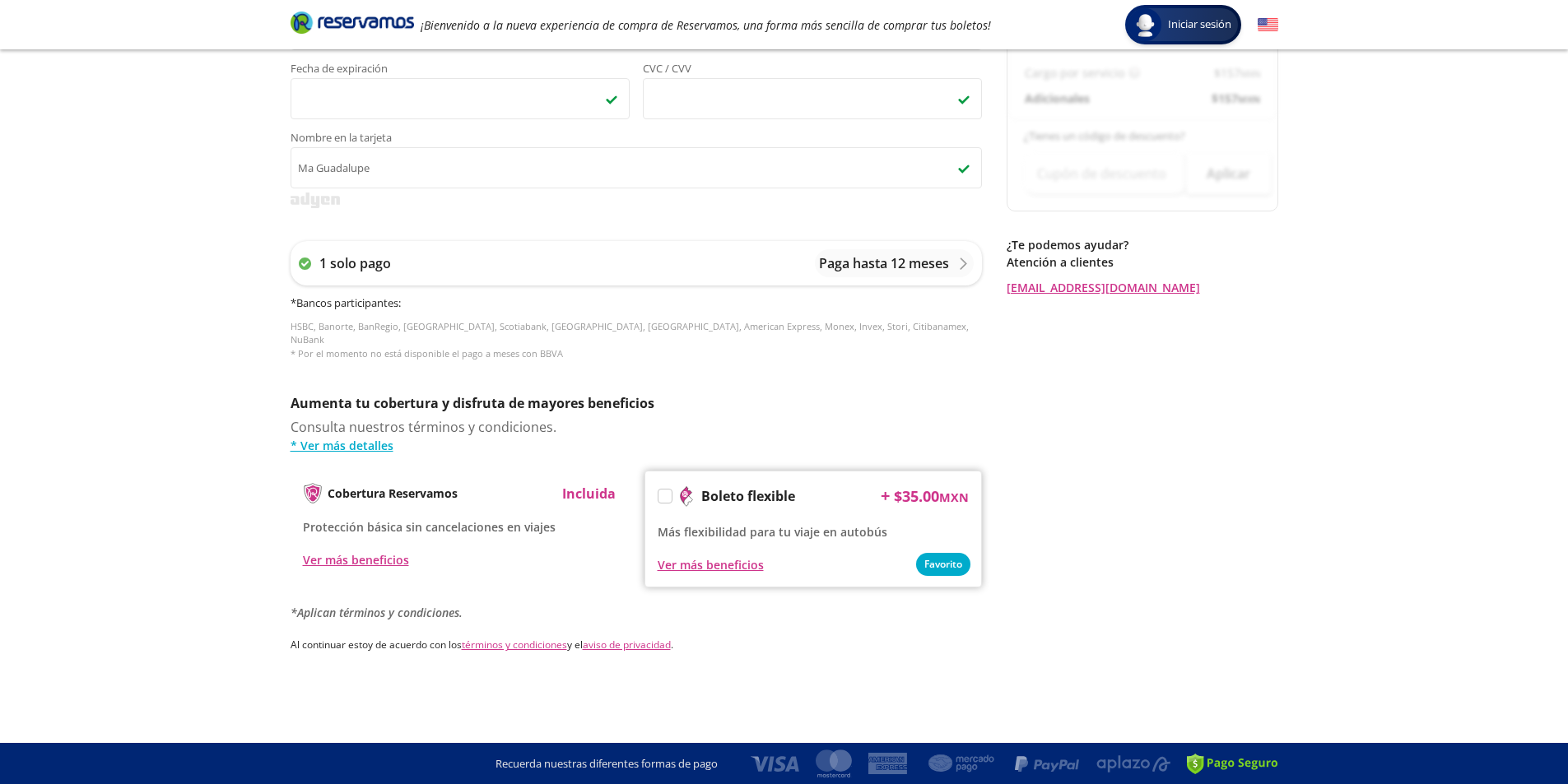
scroll to position [0, 0]
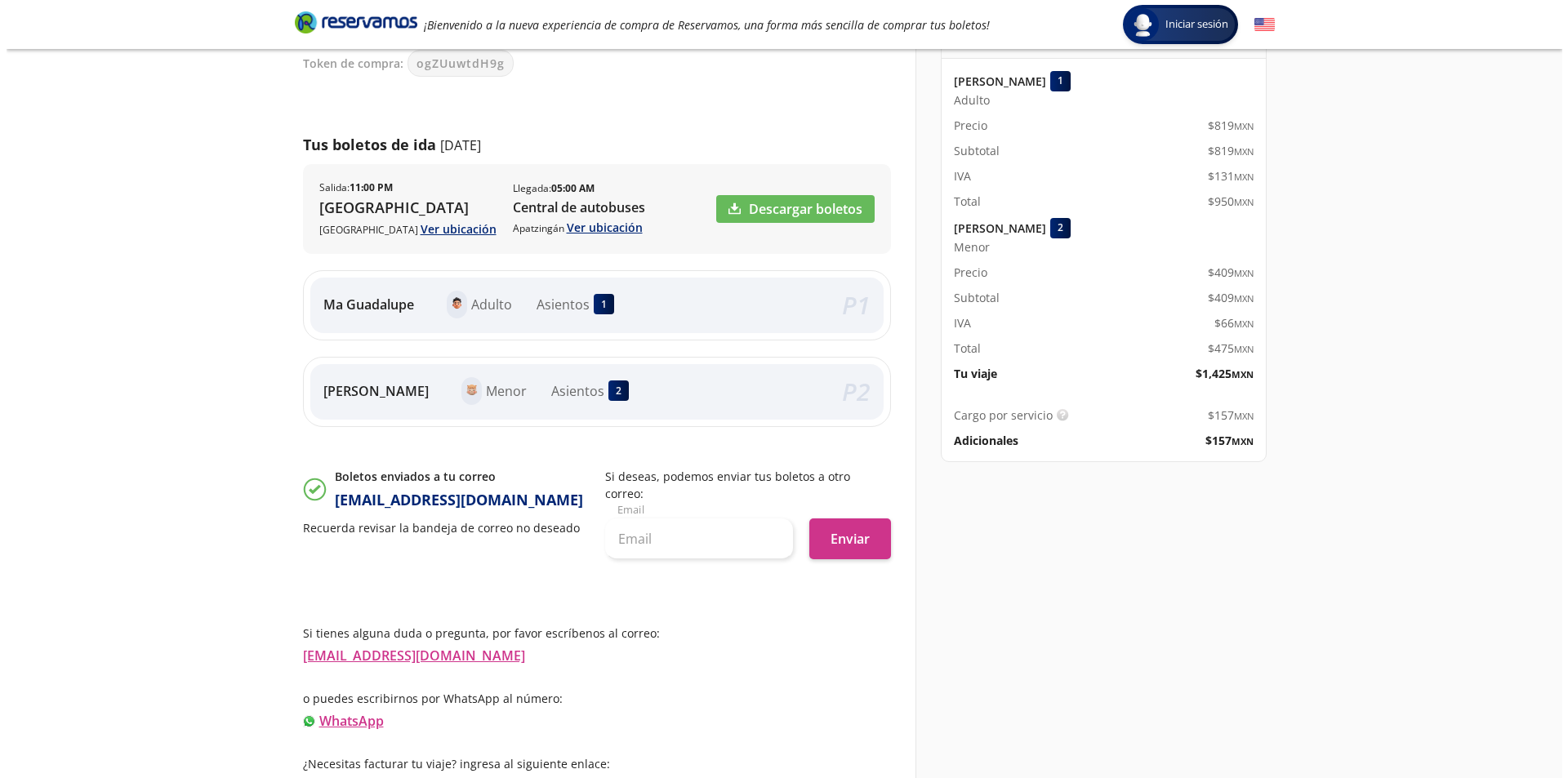
scroll to position [184, 0]
